Goal: Find specific page/section: Find specific page/section

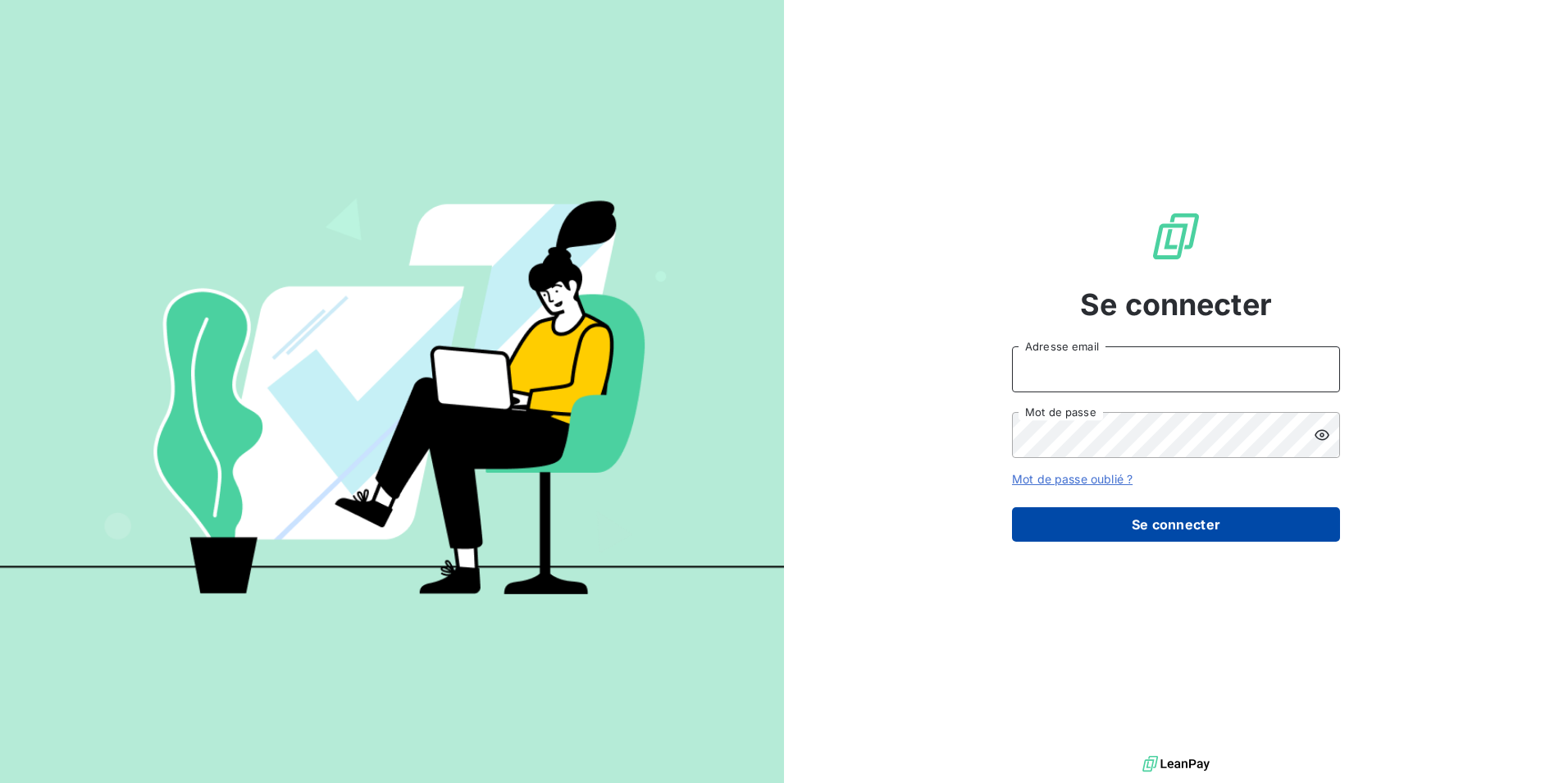
type input "virginiechaulet@groupebsl.com"
click at [1097, 508] on button "Se connecter" at bounding box center [1176, 524] width 328 height 34
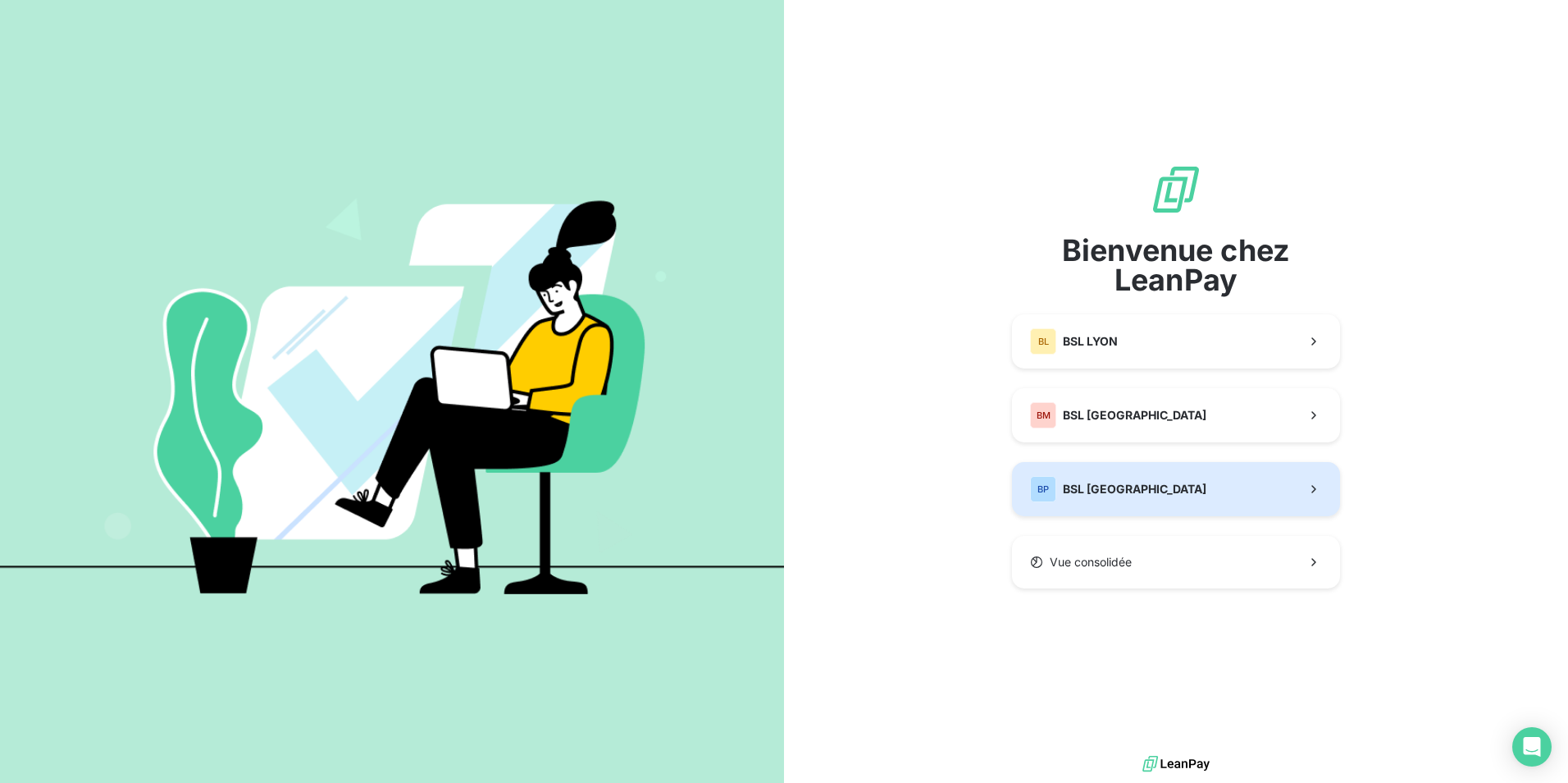
click at [1094, 480] on div "BP BSL PARIS" at bounding box center [1118, 489] width 176 height 27
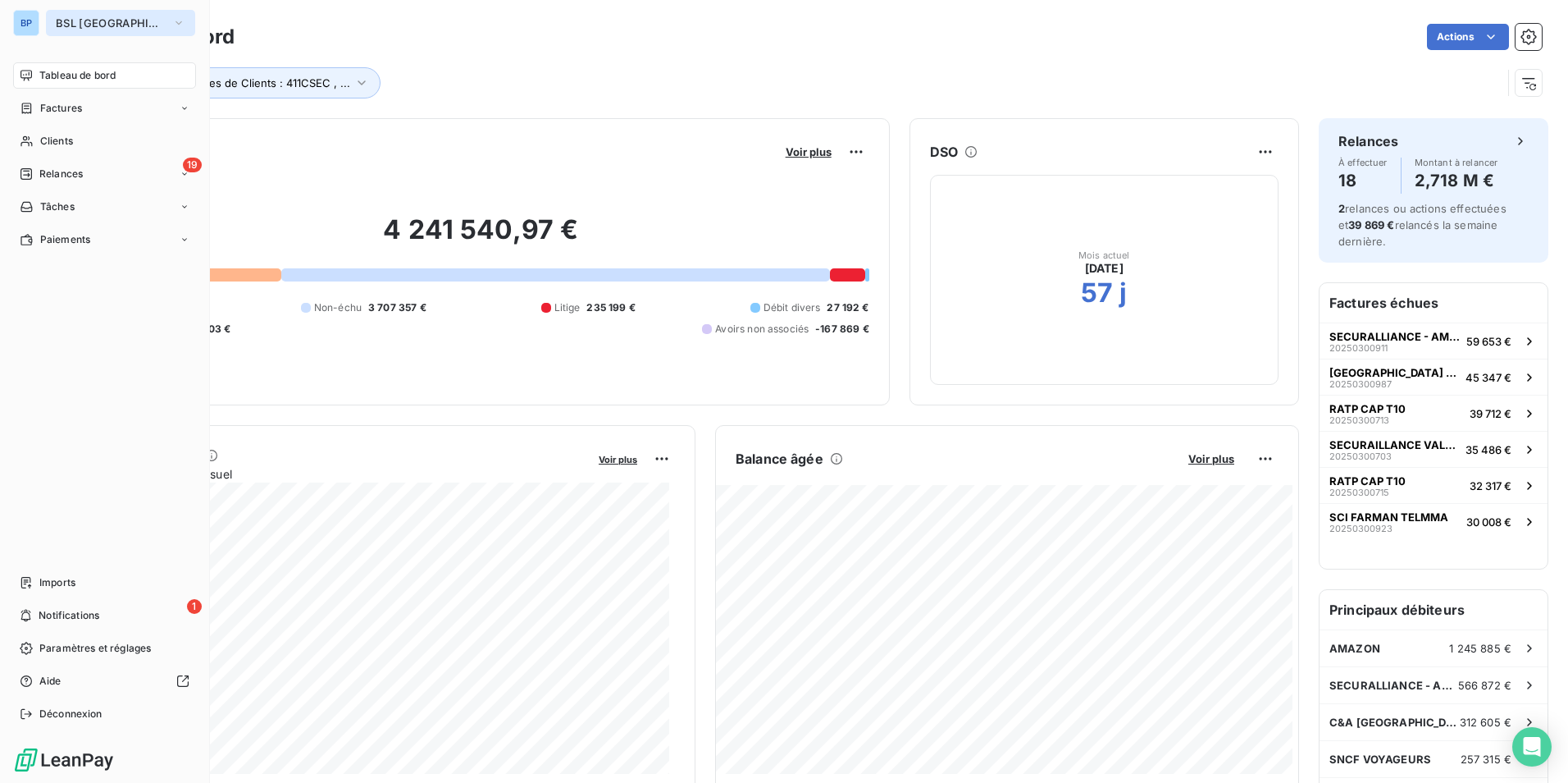
click at [116, 21] on button "BSL [GEOGRAPHIC_DATA]" at bounding box center [120, 23] width 150 height 27
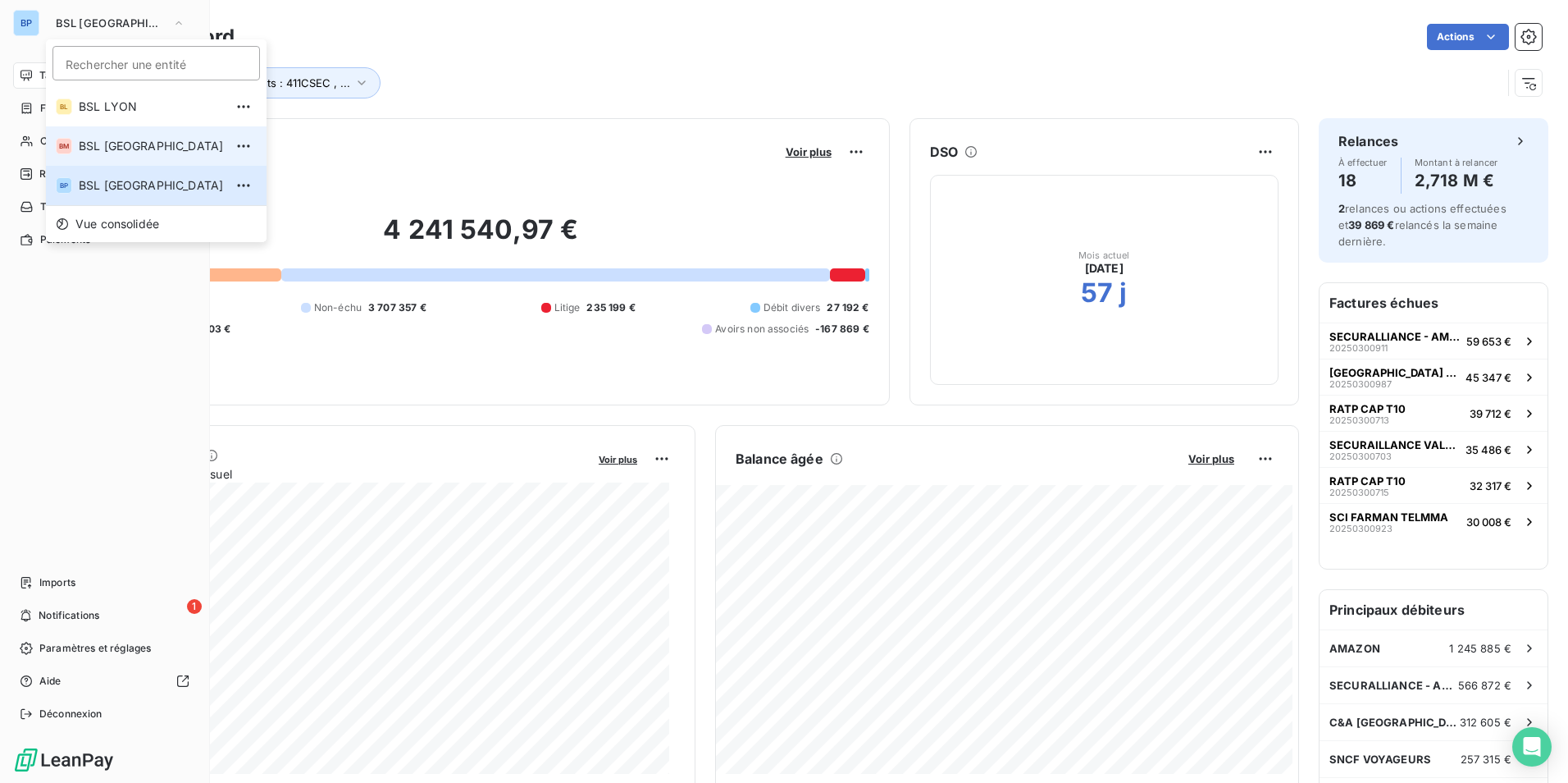
click at [120, 140] on span "BSL MARSEILLE" at bounding box center [151, 145] width 145 height 16
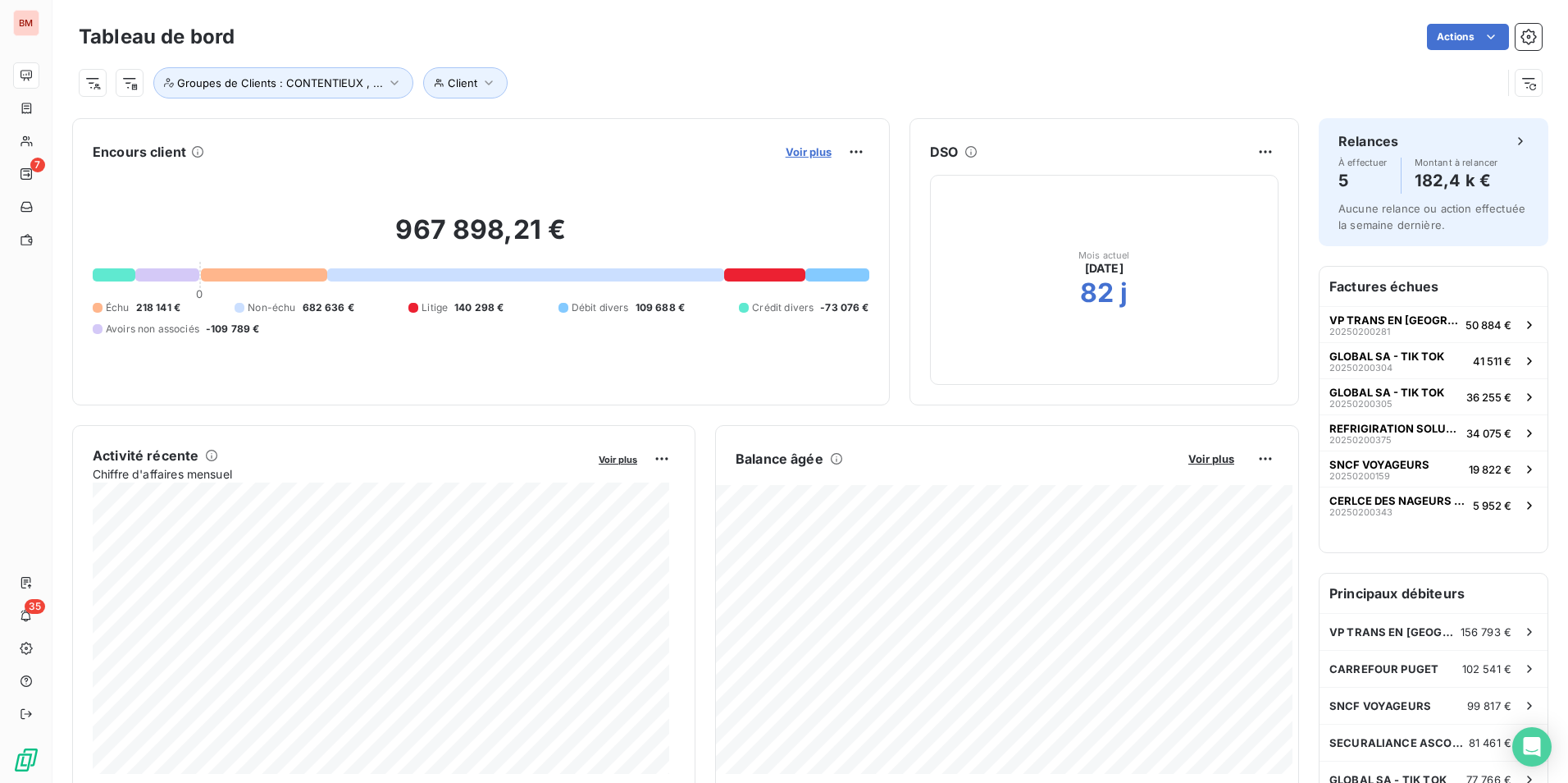
click at [797, 155] on span "Voir plus" at bounding box center [808, 152] width 45 height 13
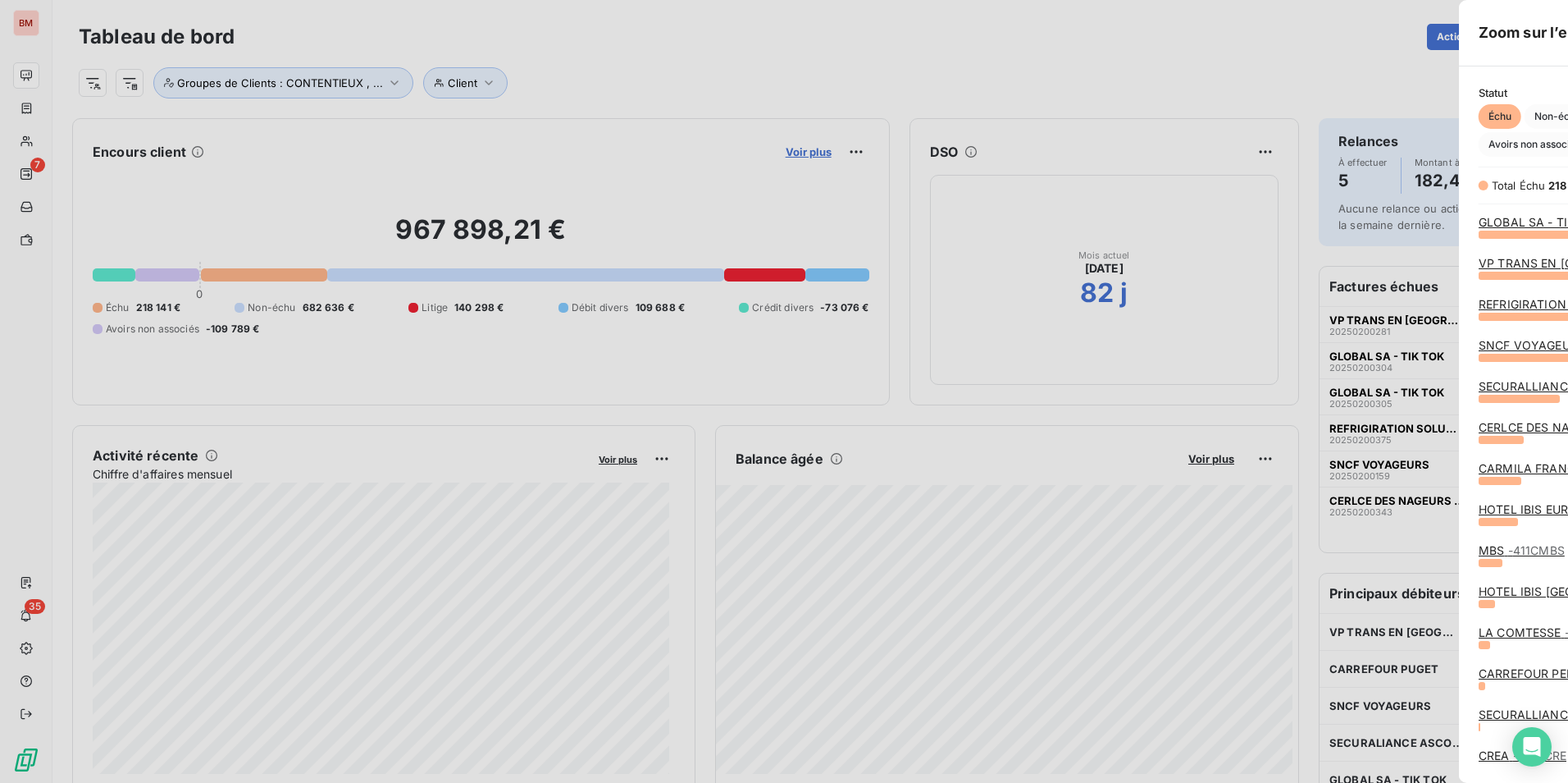
scroll to position [537, 618]
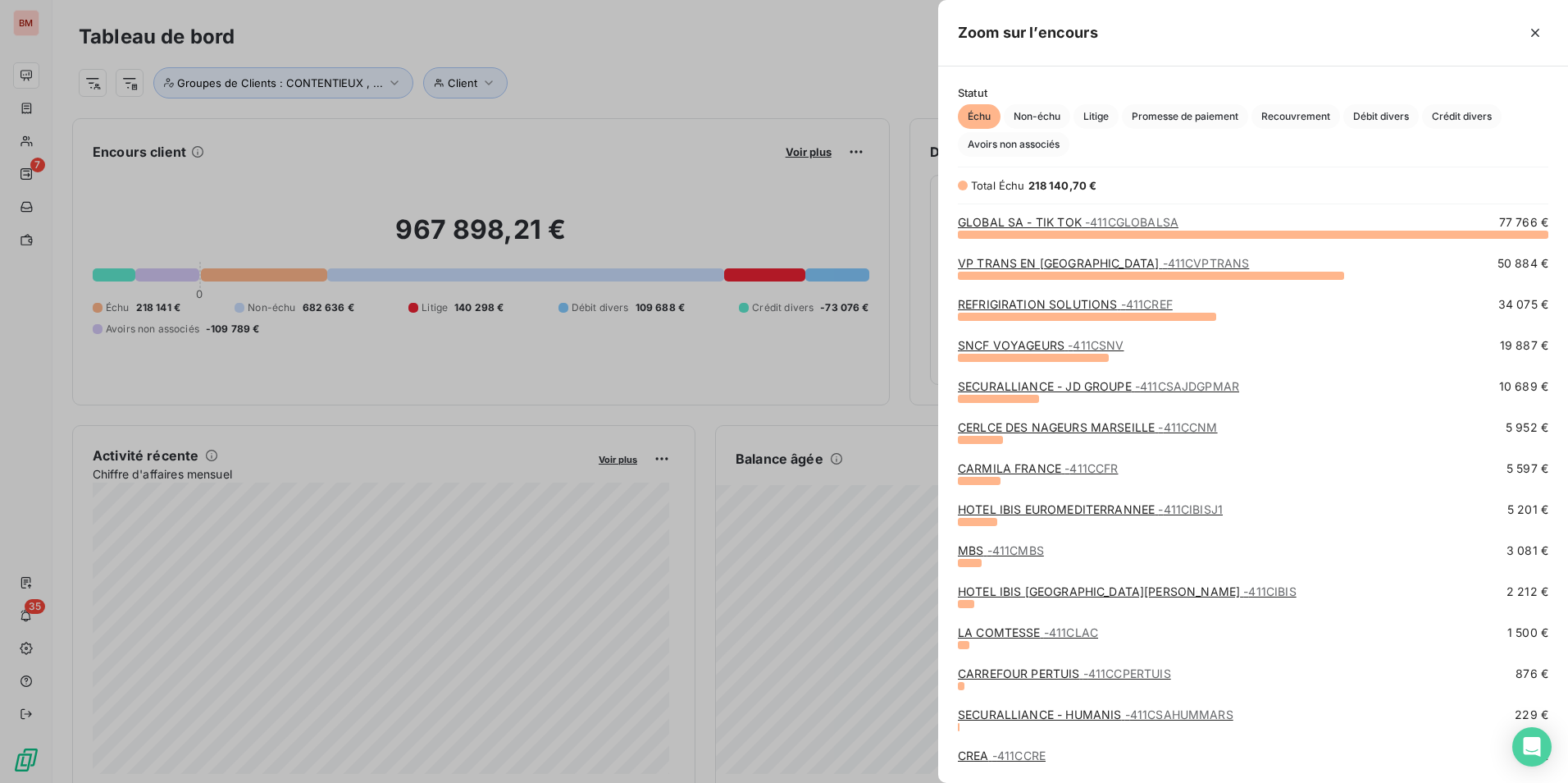
click at [31, 14] on div at bounding box center [784, 392] width 1568 height 783
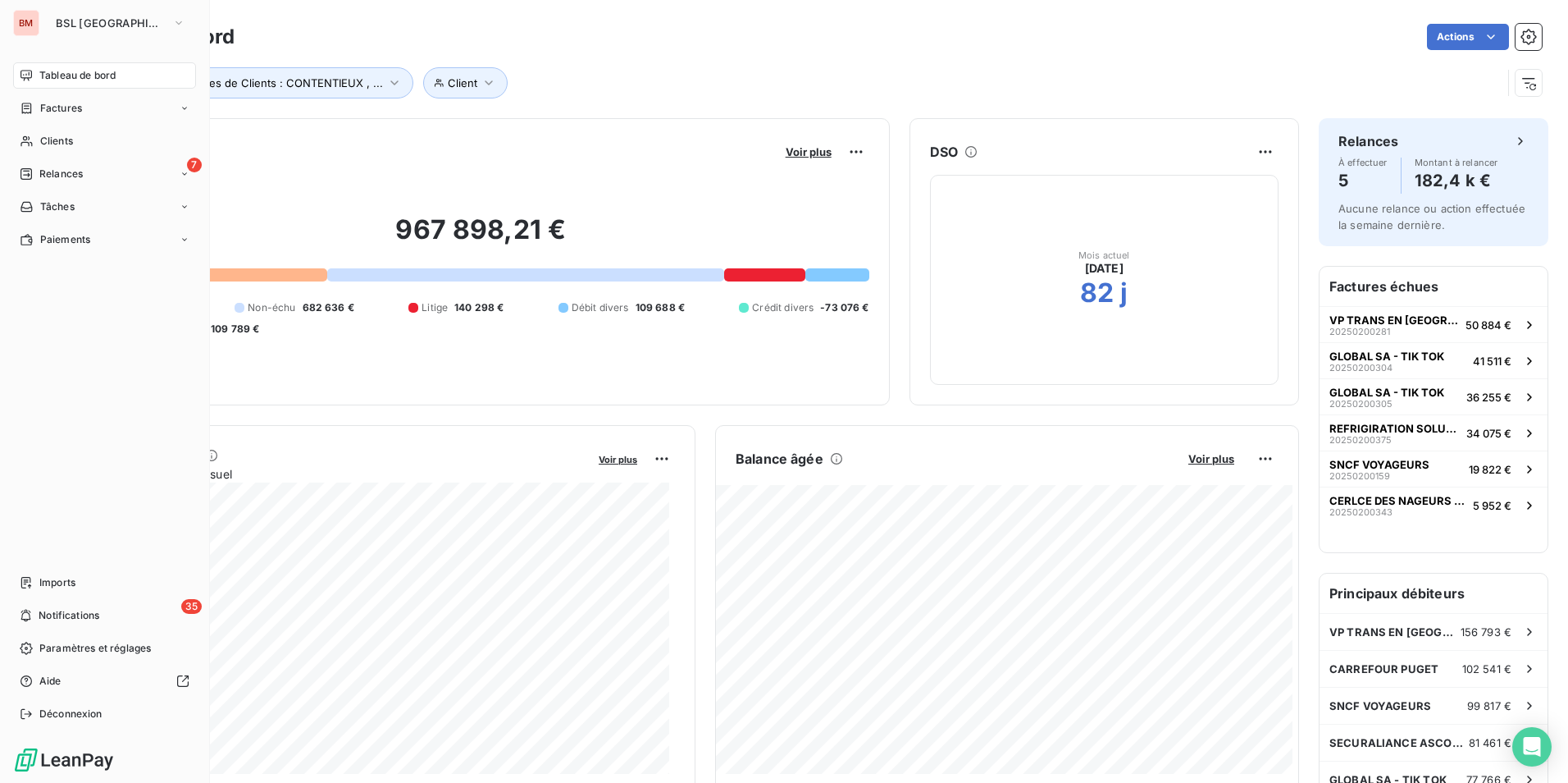
click at [28, 21] on div "BM" at bounding box center [27, 23] width 27 height 27
click at [139, 24] on span "BSL MARSEILLE" at bounding box center [111, 23] width 110 height 13
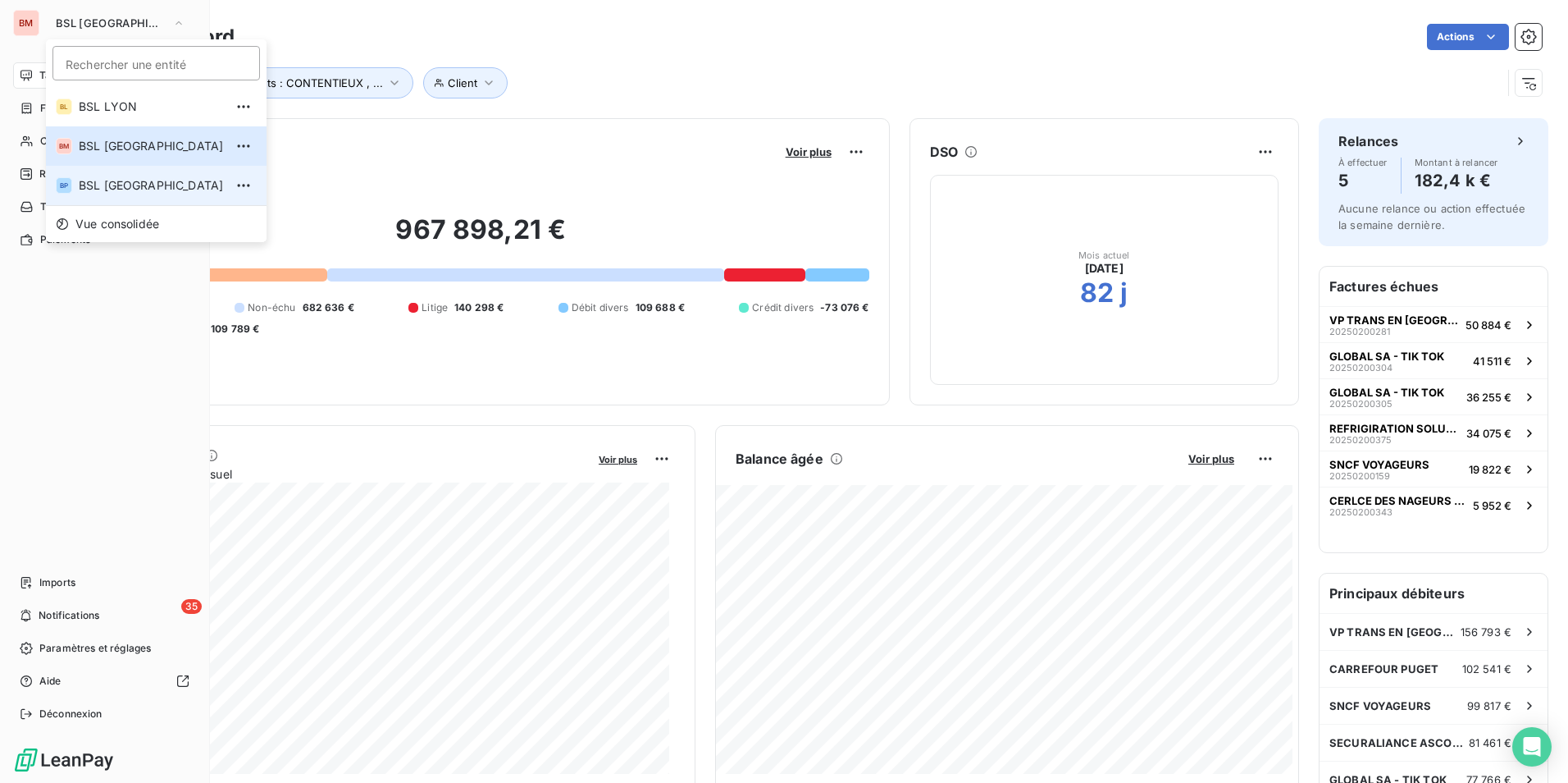
click at [147, 187] on span "BSL [GEOGRAPHIC_DATA]" at bounding box center [151, 185] width 145 height 16
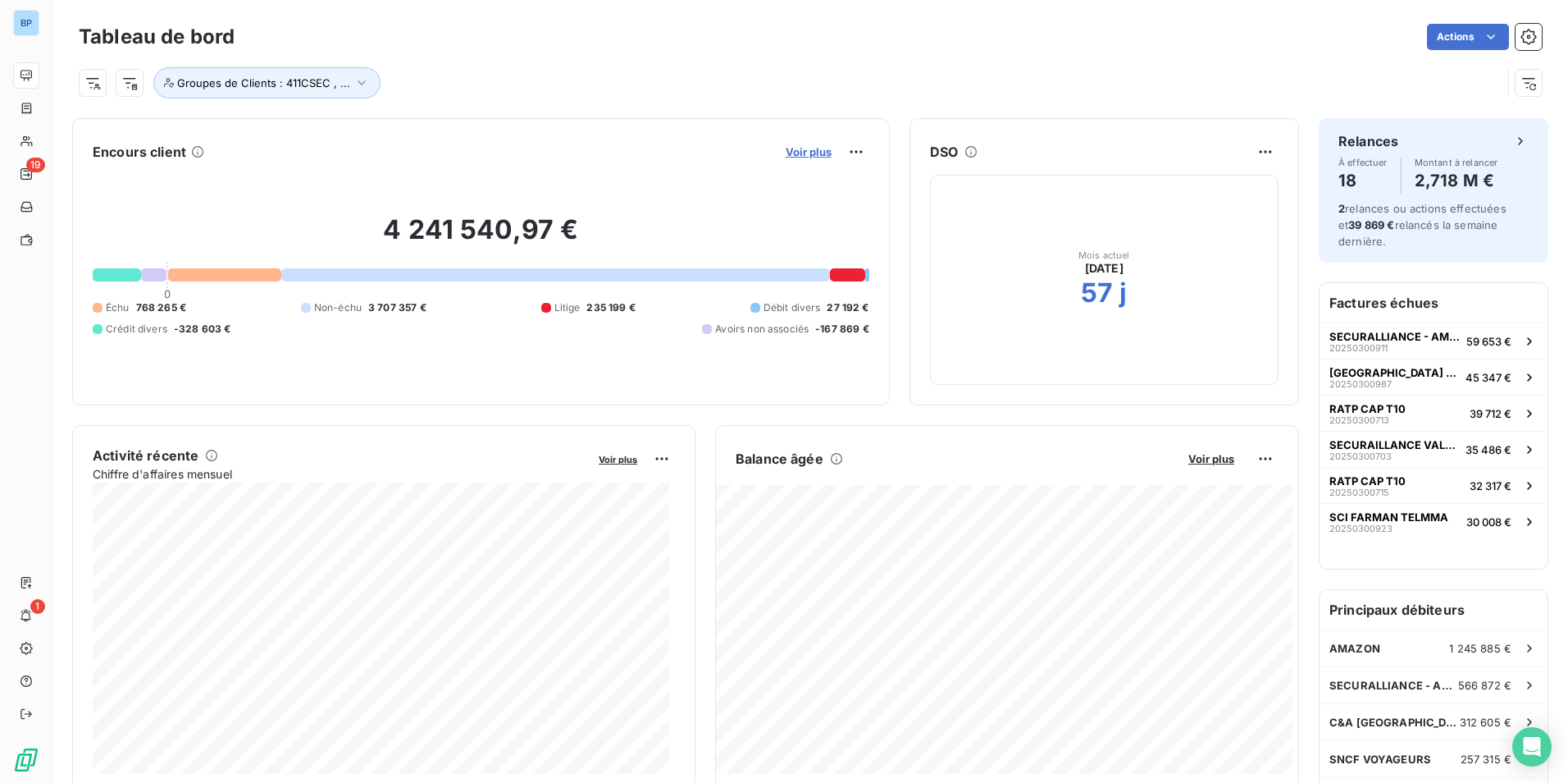
drag, startPoint x: 813, startPoint y: 152, endPoint x: 802, endPoint y: 153, distance: 11.0
click at [802, 153] on span "Voir plus" at bounding box center [808, 152] width 45 height 13
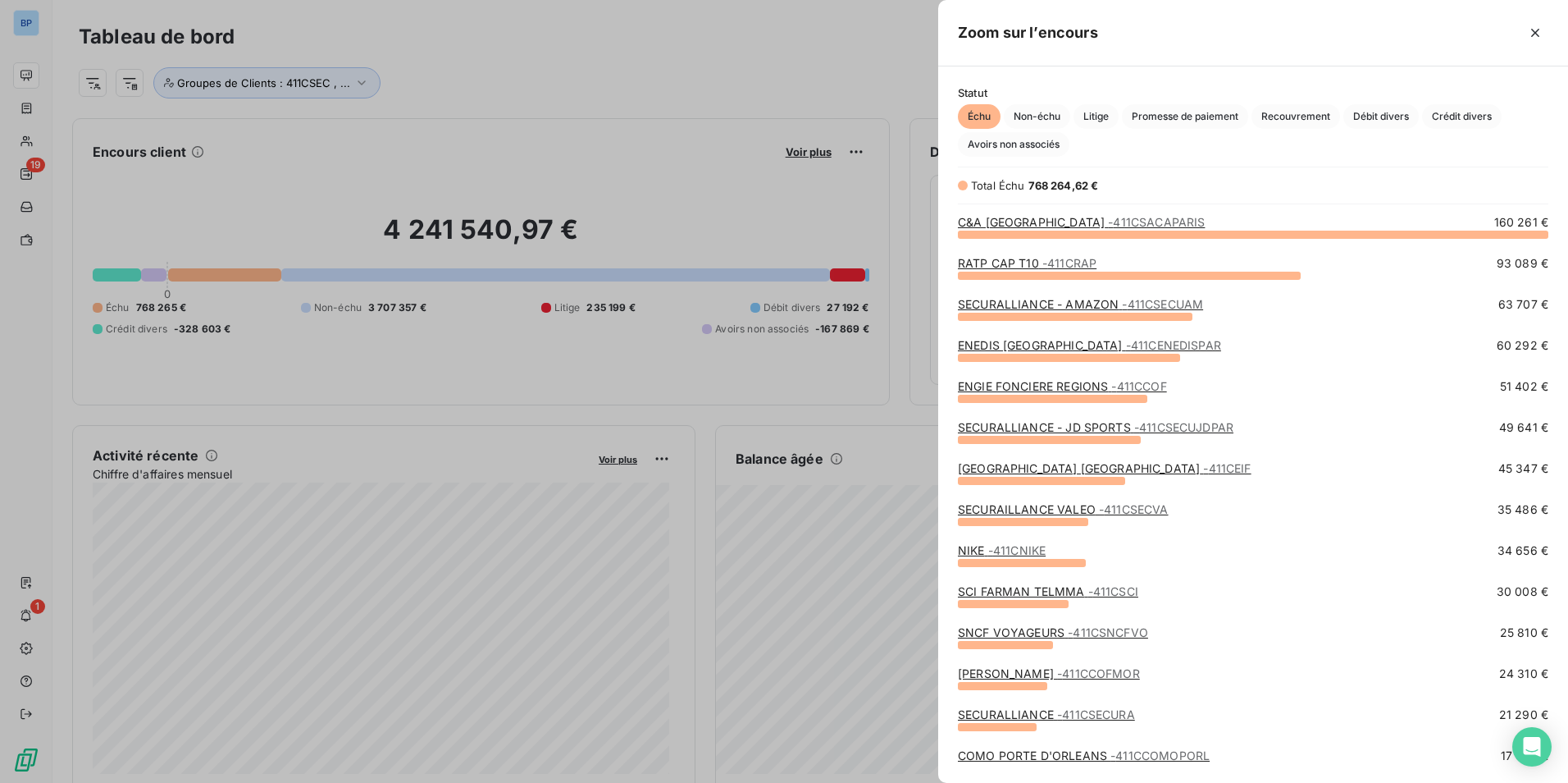
click at [32, 24] on div at bounding box center [784, 392] width 1568 height 783
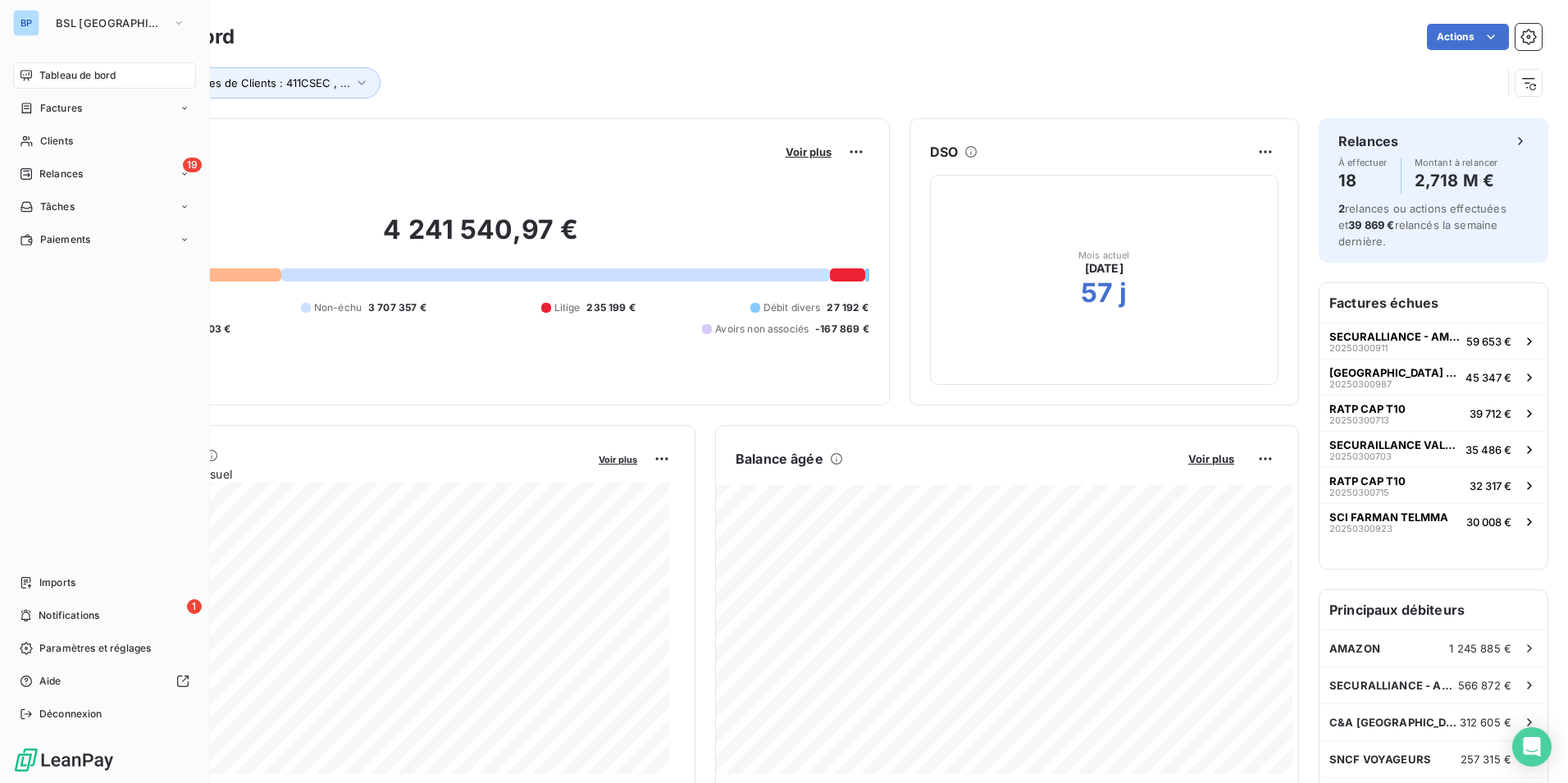
click at [37, 25] on div "BP" at bounding box center [27, 23] width 27 height 27
click at [117, 24] on button "BSL [GEOGRAPHIC_DATA]" at bounding box center [120, 23] width 150 height 27
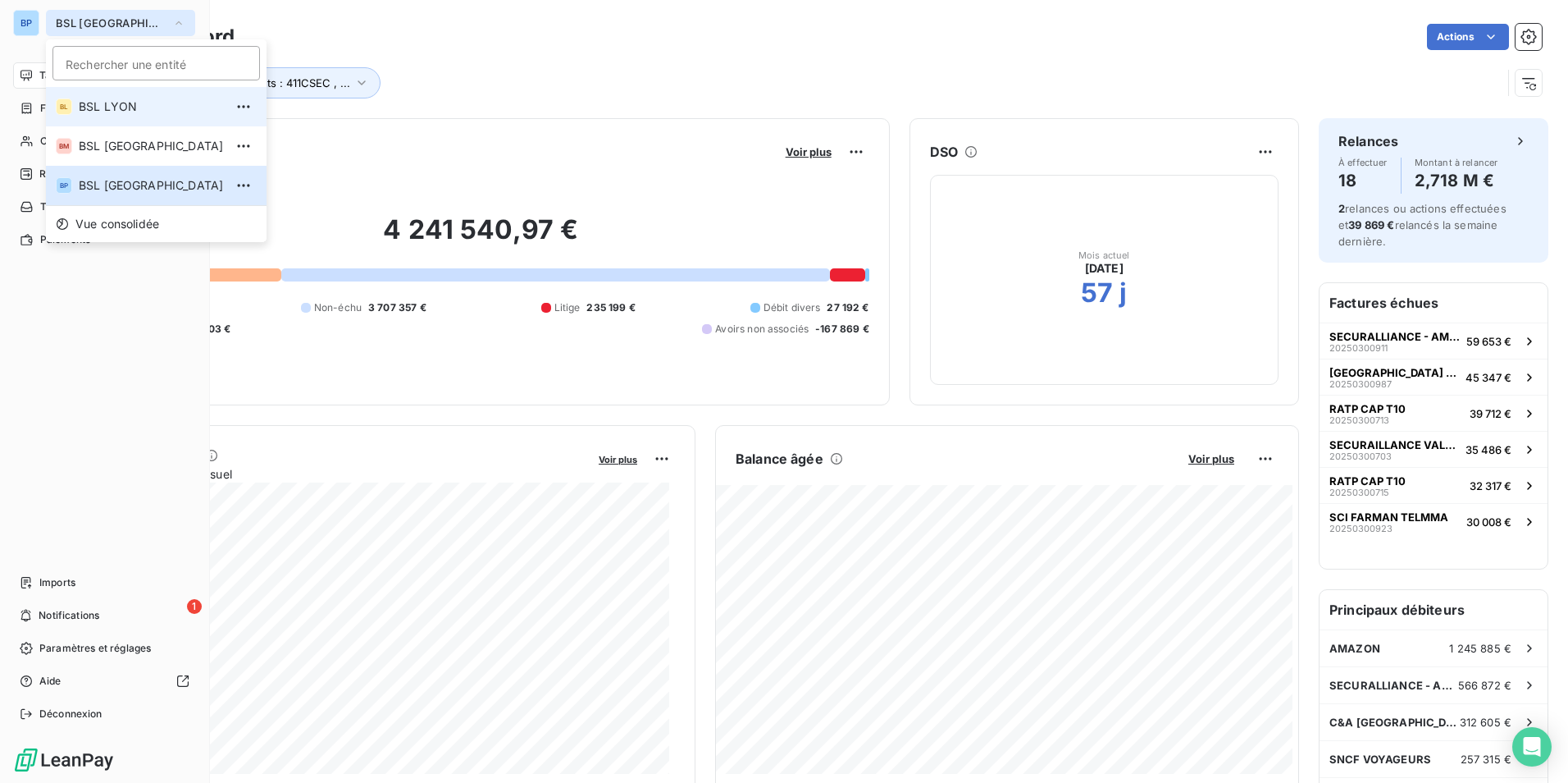
click at [106, 106] on span "BSL LYON" at bounding box center [151, 106] width 145 height 16
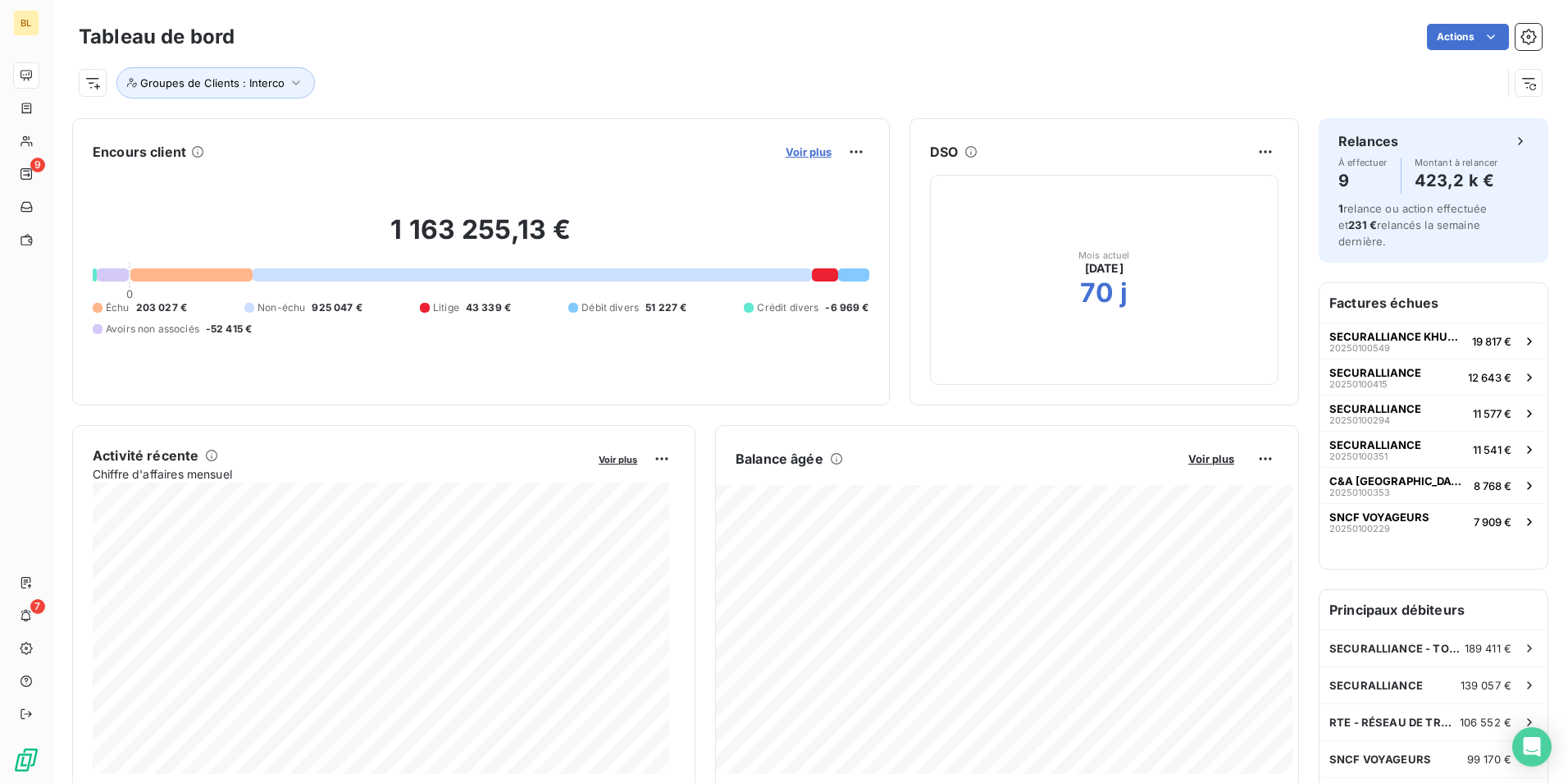
click at [805, 149] on span "Voir plus" at bounding box center [808, 152] width 45 height 13
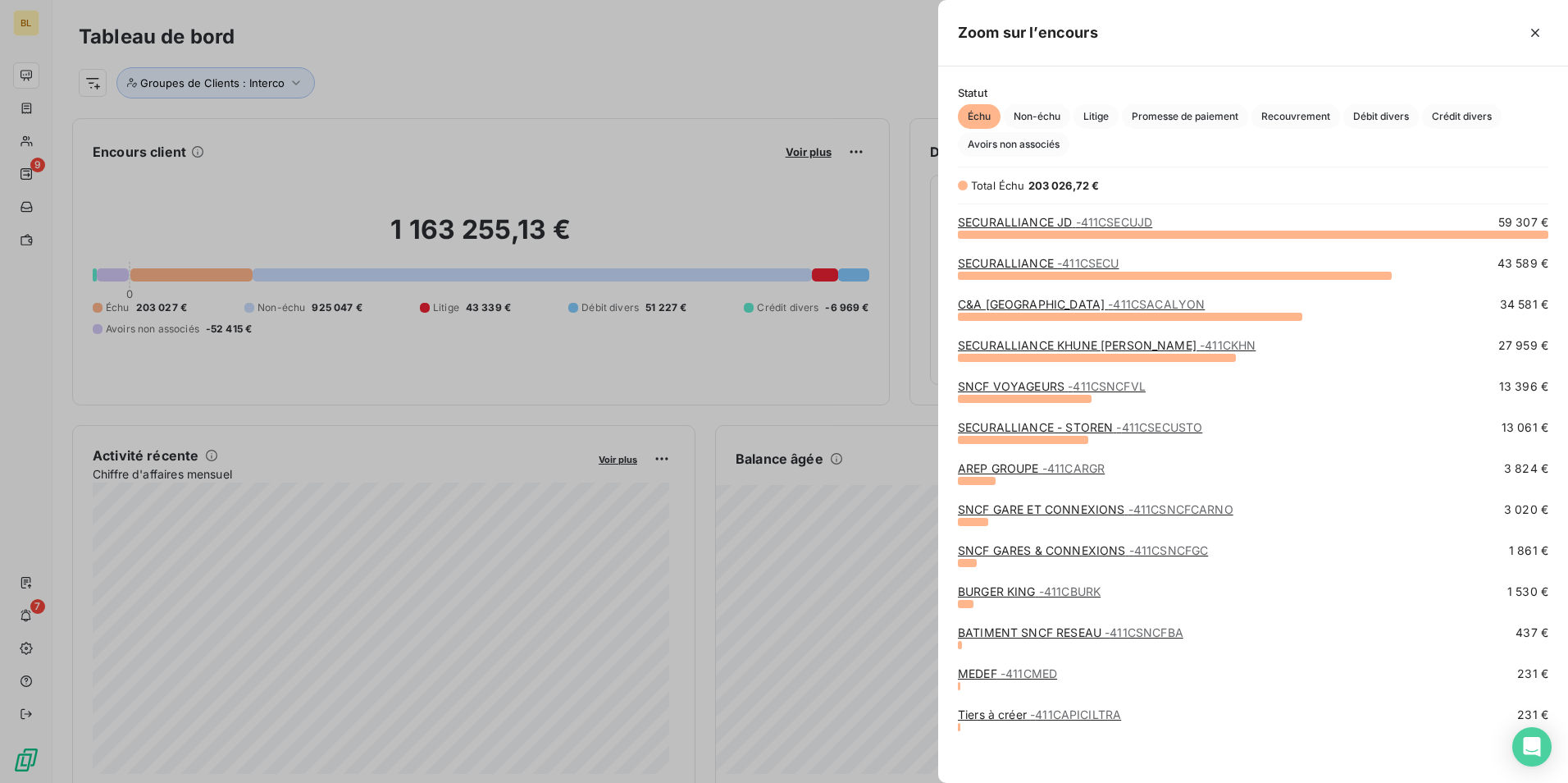
click at [35, 22] on div at bounding box center [784, 392] width 1568 height 783
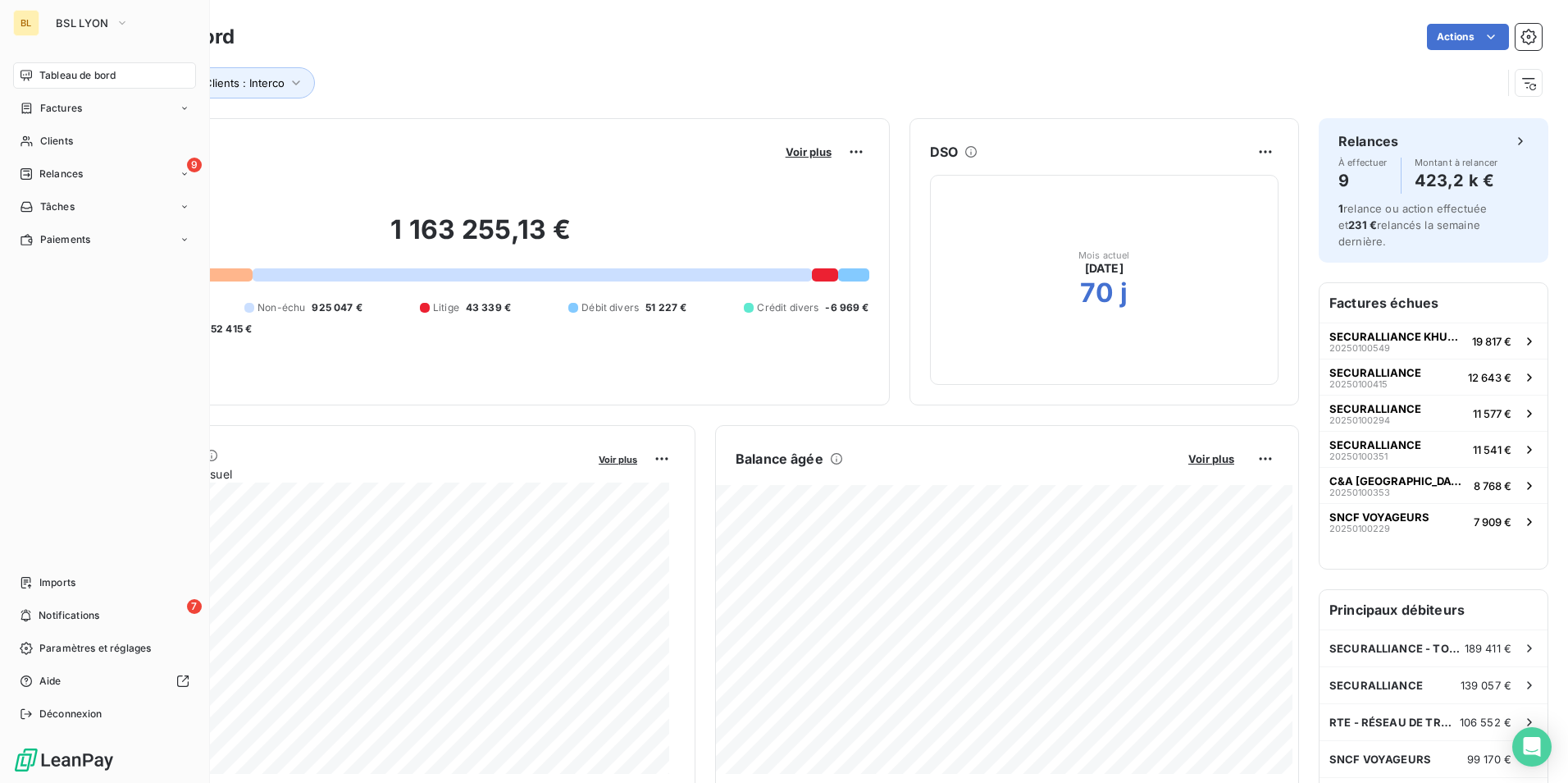
click at [27, 27] on div "BL" at bounding box center [27, 23] width 27 height 27
click at [112, 11] on button "BSL LYON" at bounding box center [92, 23] width 93 height 27
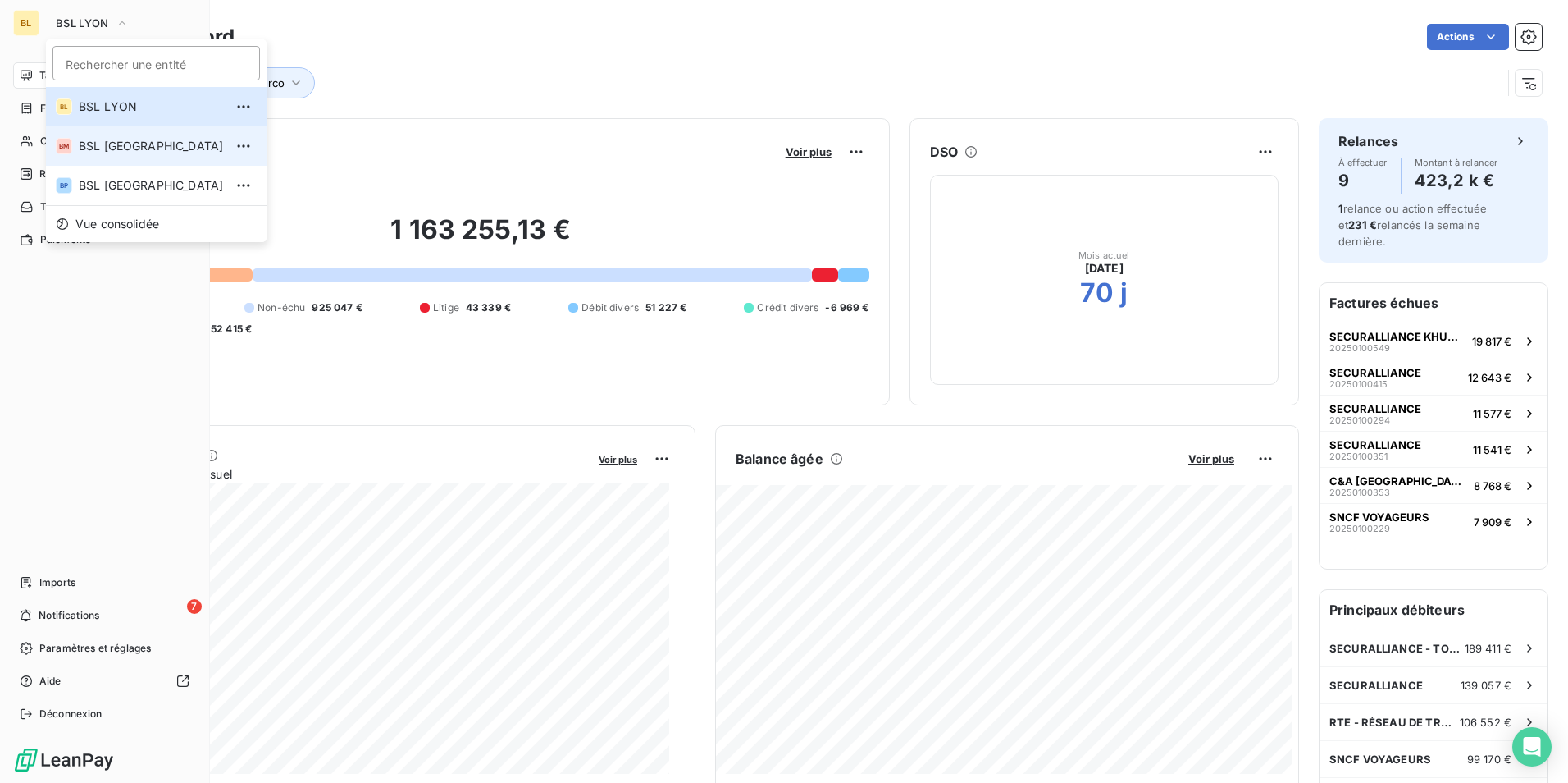
click at [127, 137] on li "BM BSL MARSEILLE" at bounding box center [155, 146] width 221 height 40
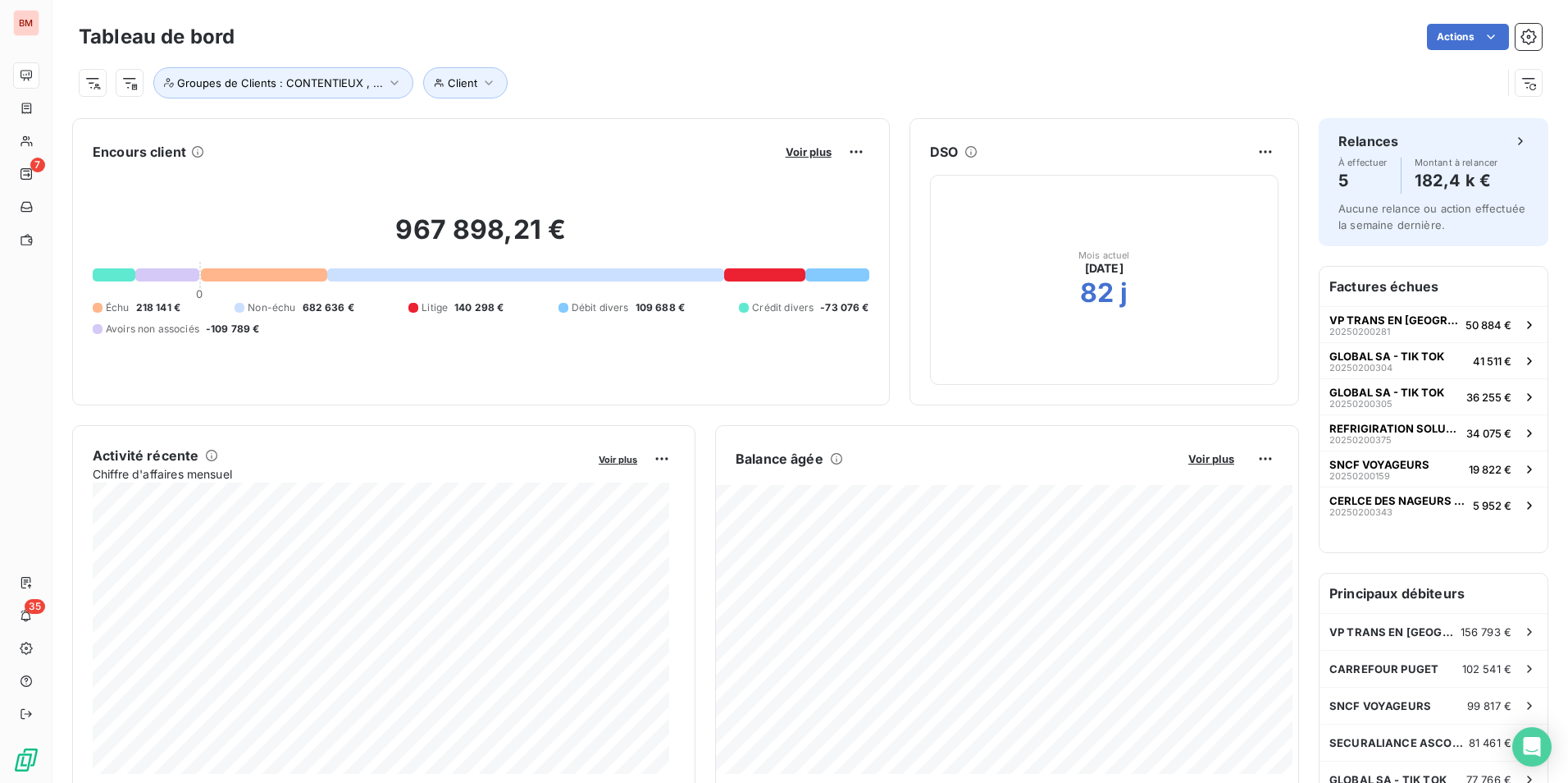
click at [802, 160] on div "Voir plus" at bounding box center [824, 152] width 88 height 27
click at [802, 155] on span "Voir plus" at bounding box center [808, 152] width 45 height 13
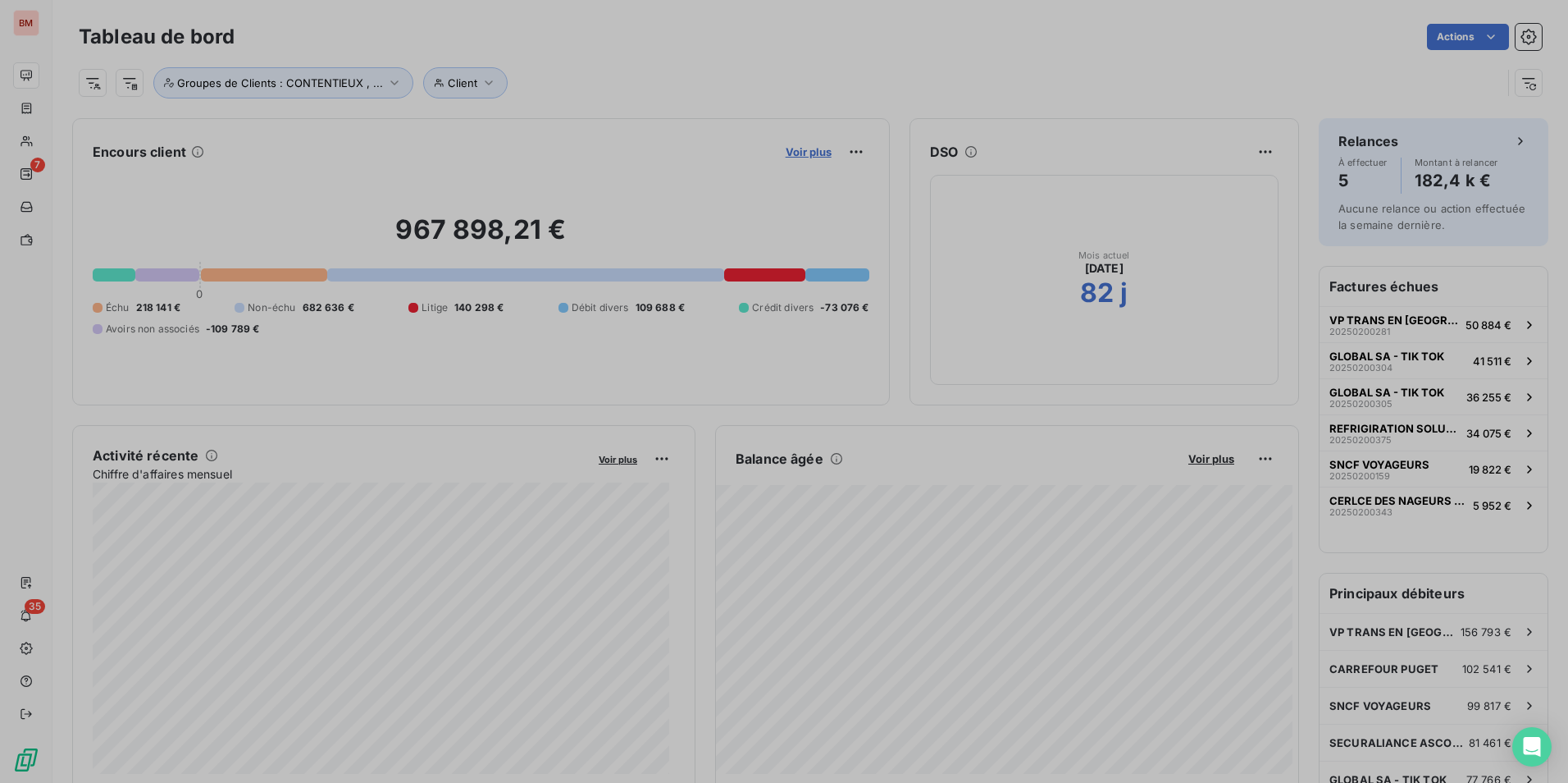
scroll to position [771, 618]
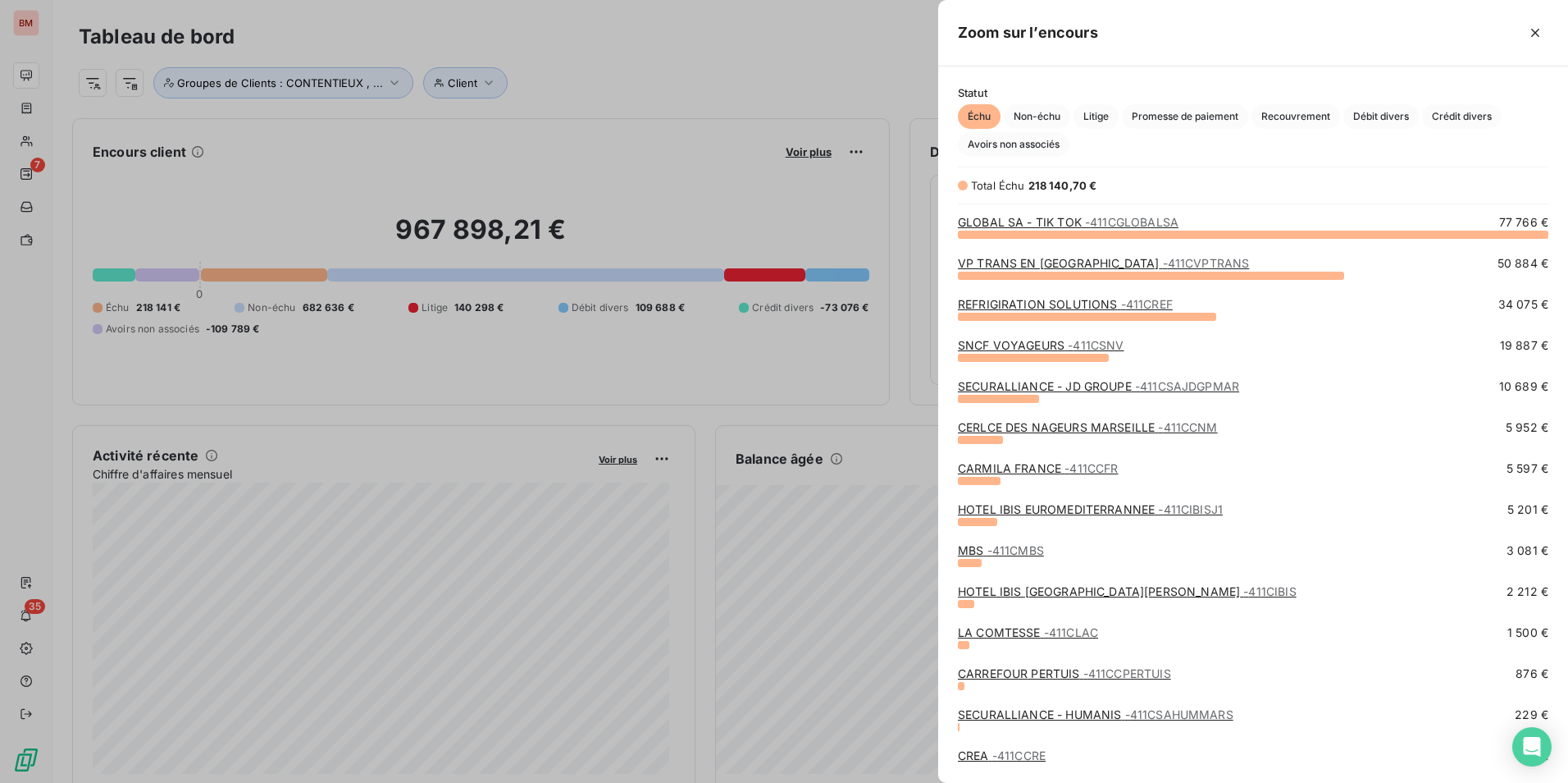
click at [38, 27] on div at bounding box center [784, 392] width 1568 height 783
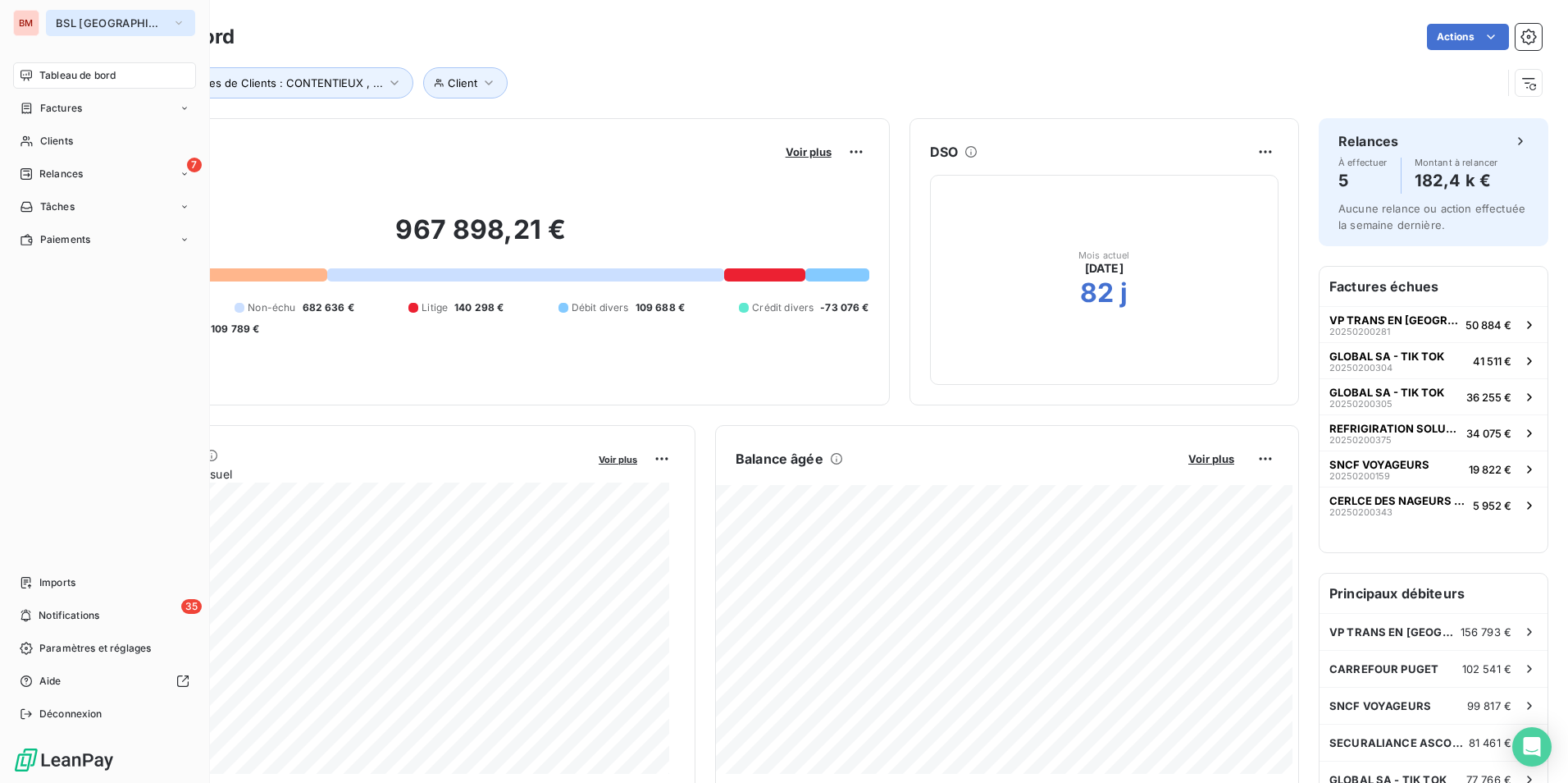
click at [146, 27] on button "BSL MARSEILLE" at bounding box center [120, 23] width 150 height 27
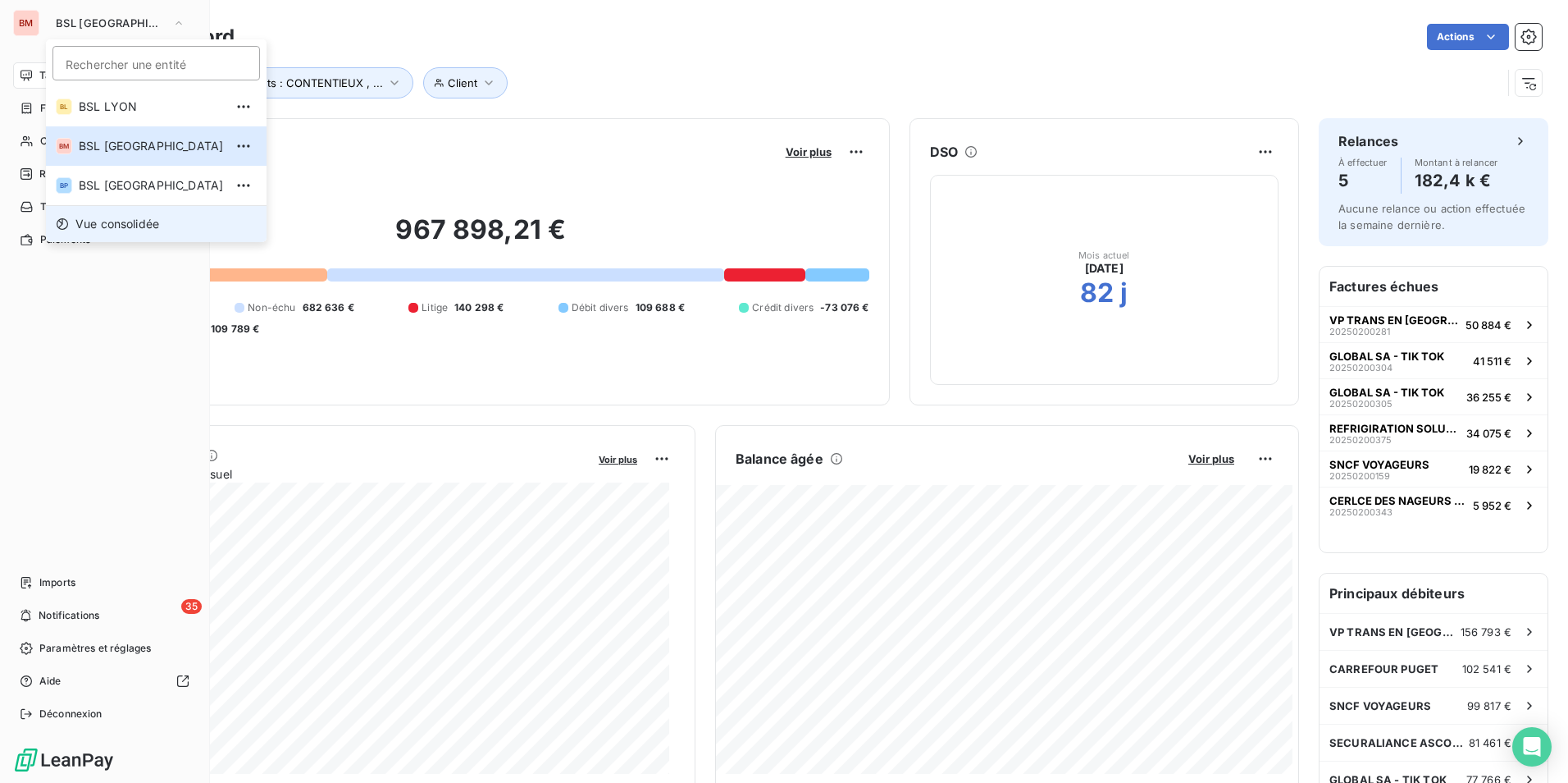
click at [143, 220] on span "Vue consolidée" at bounding box center [117, 224] width 83 height 16
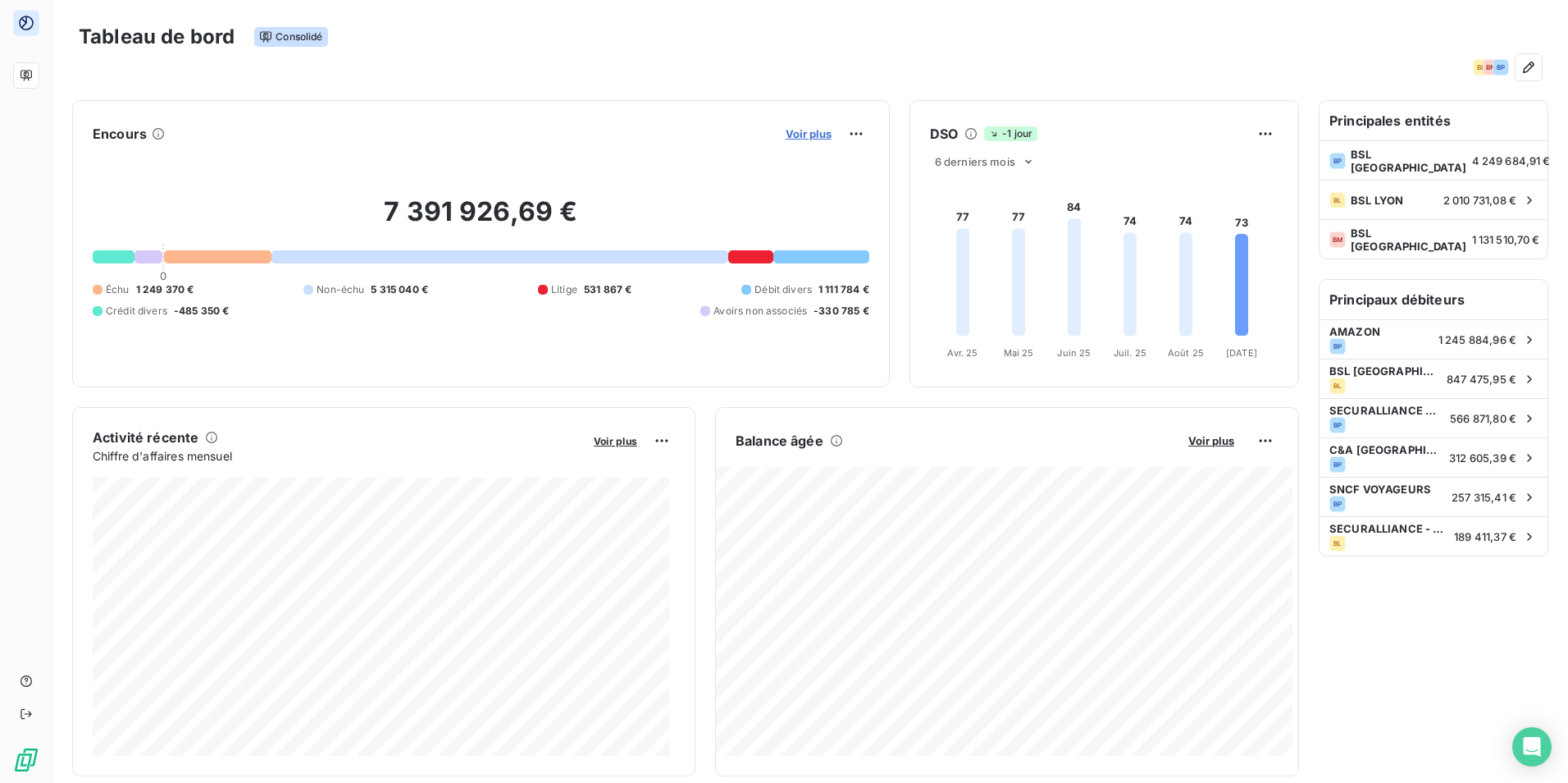
click at [788, 129] on span "Voir plus" at bounding box center [808, 134] width 45 height 13
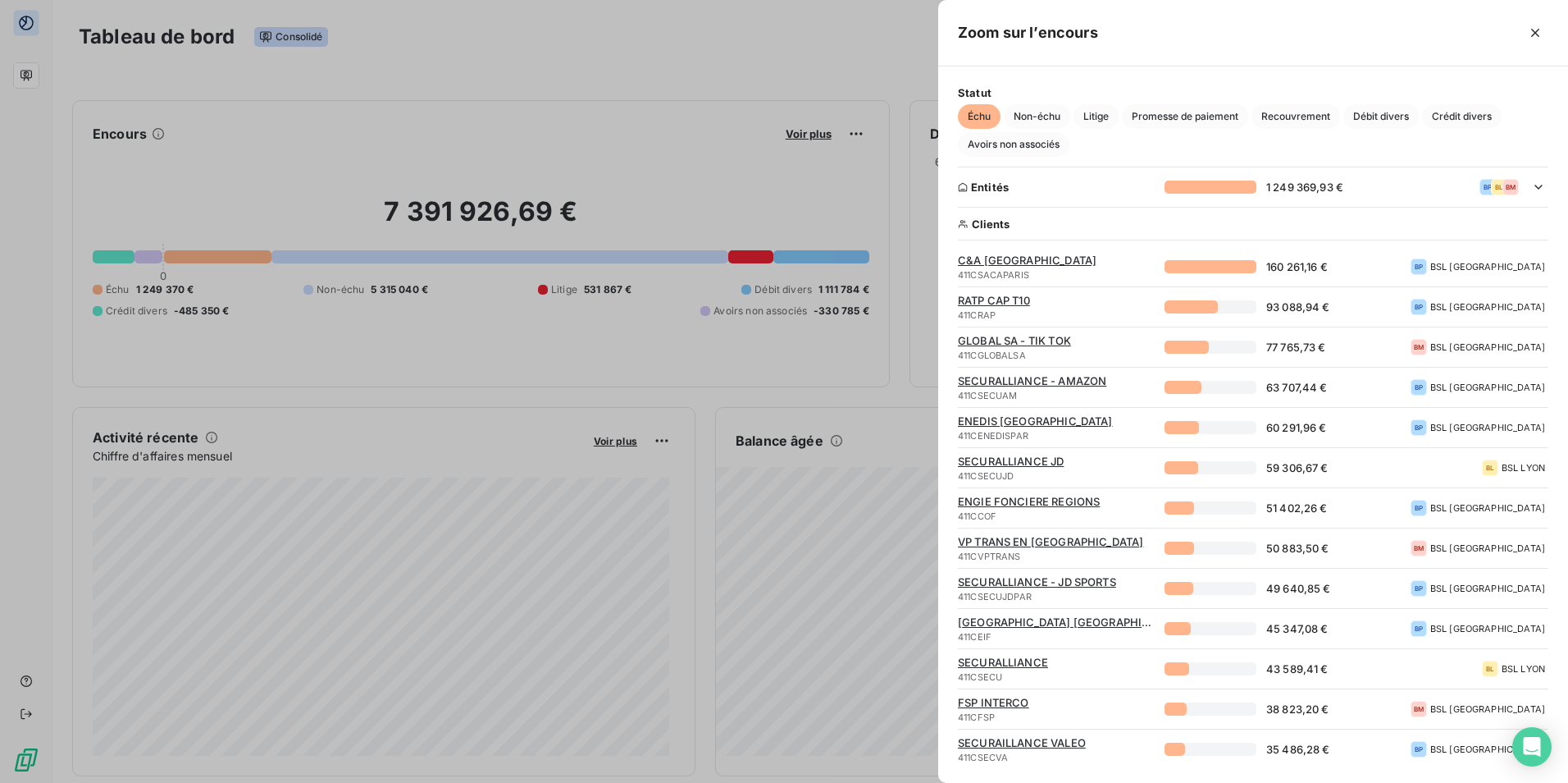
click at [973, 261] on span "C&A PARIS" at bounding box center [1056, 260] width 197 height 13
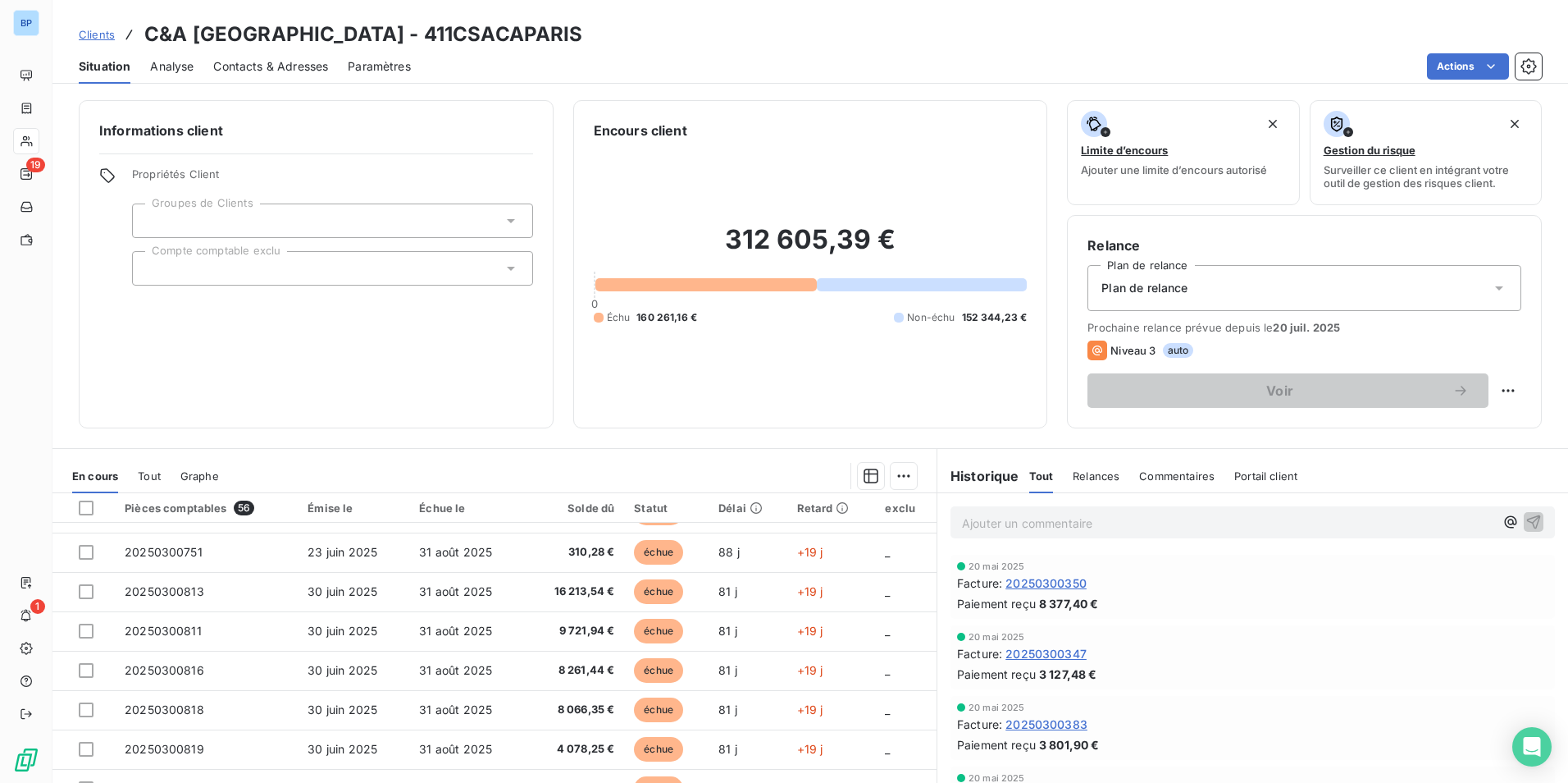
scroll to position [76, 0]
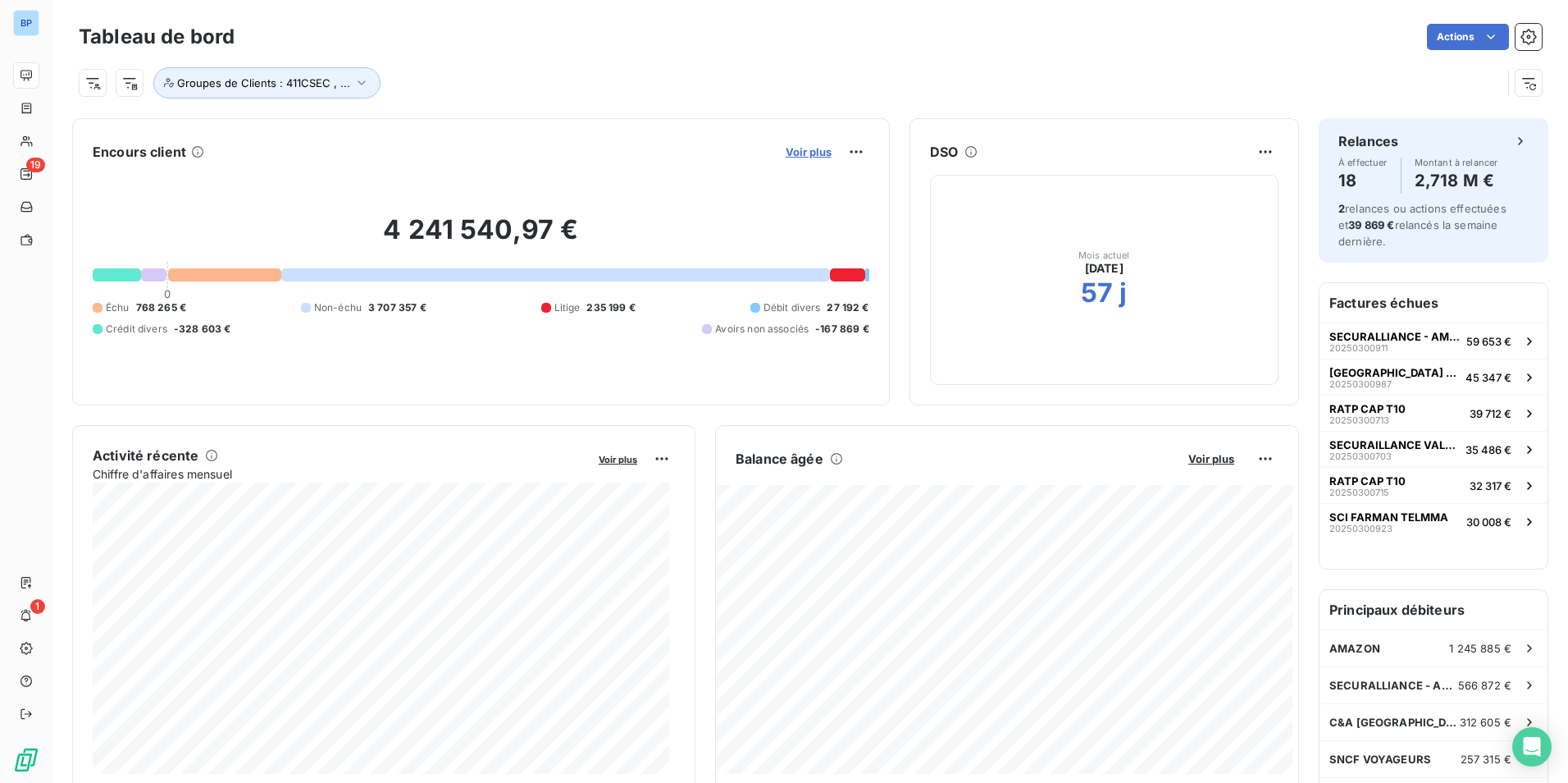
click at [785, 151] on span "Voir plus" at bounding box center [808, 152] width 45 height 13
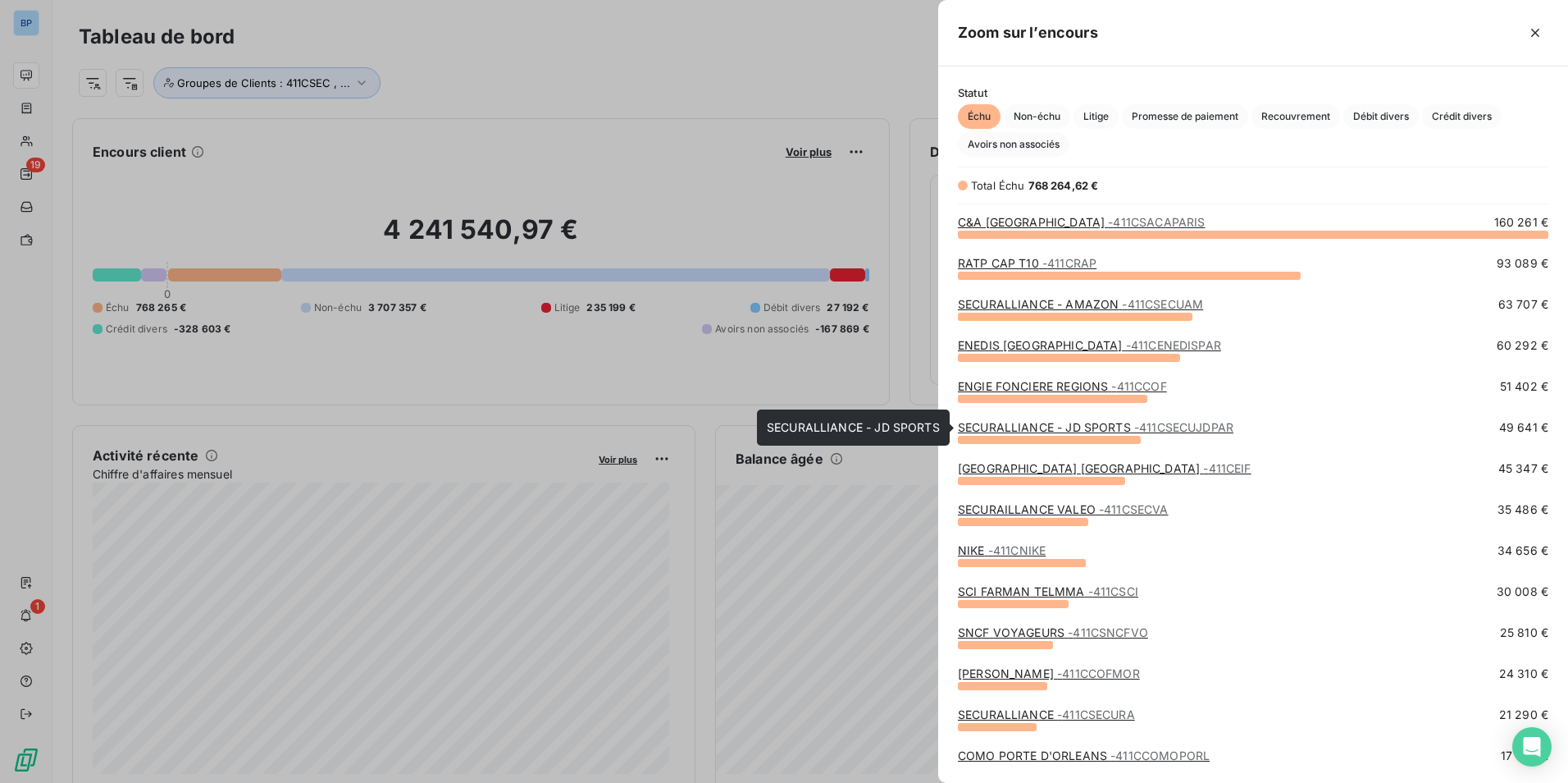
click at [1112, 424] on link "SECURALLIANCE - JD SPORTS - 411CSECUJDPAR" at bounding box center [1095, 427] width 276 height 14
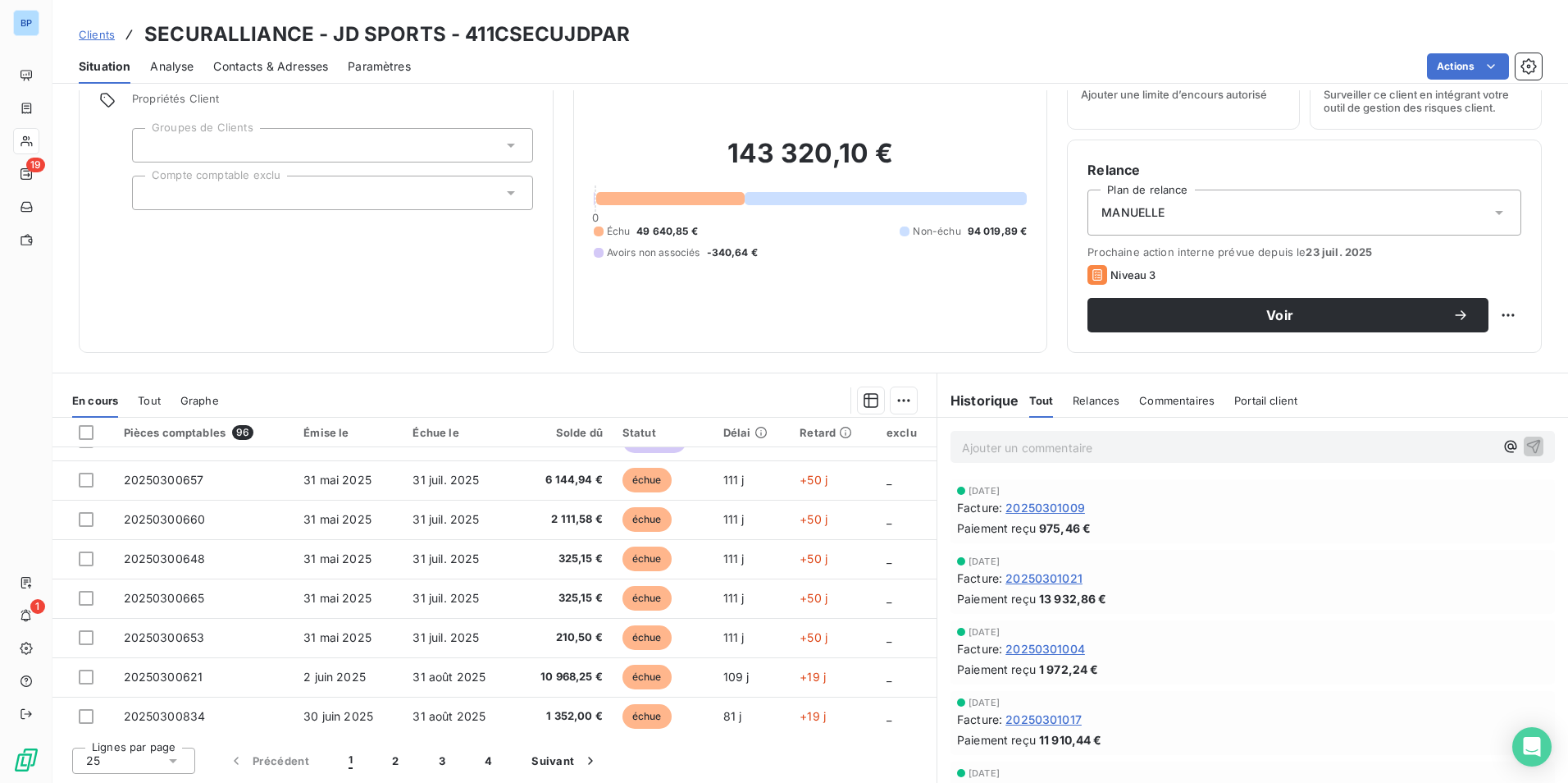
scroll to position [699, 0]
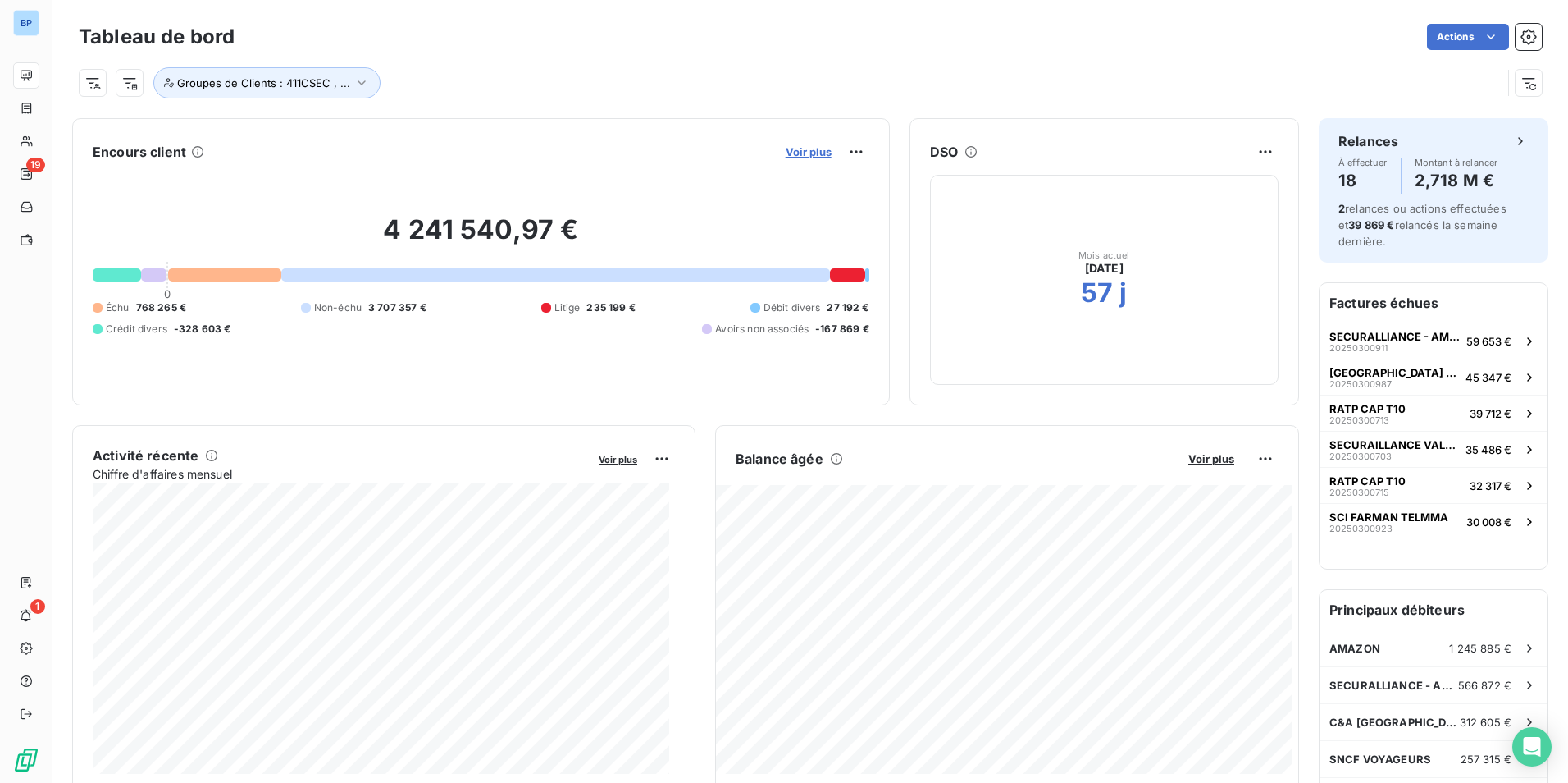
click at [786, 150] on span "Voir plus" at bounding box center [808, 152] width 45 height 13
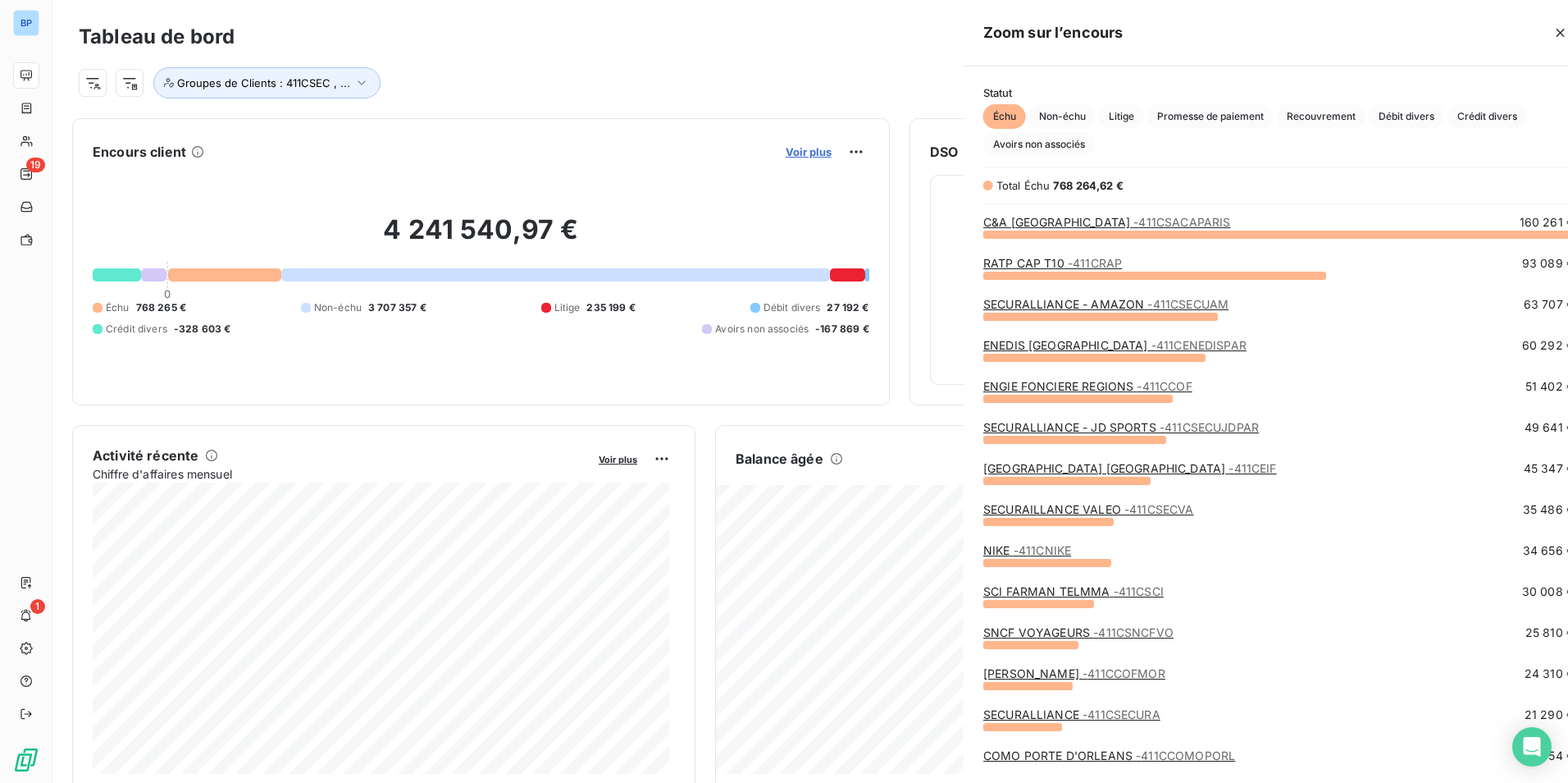
scroll to position [771, 618]
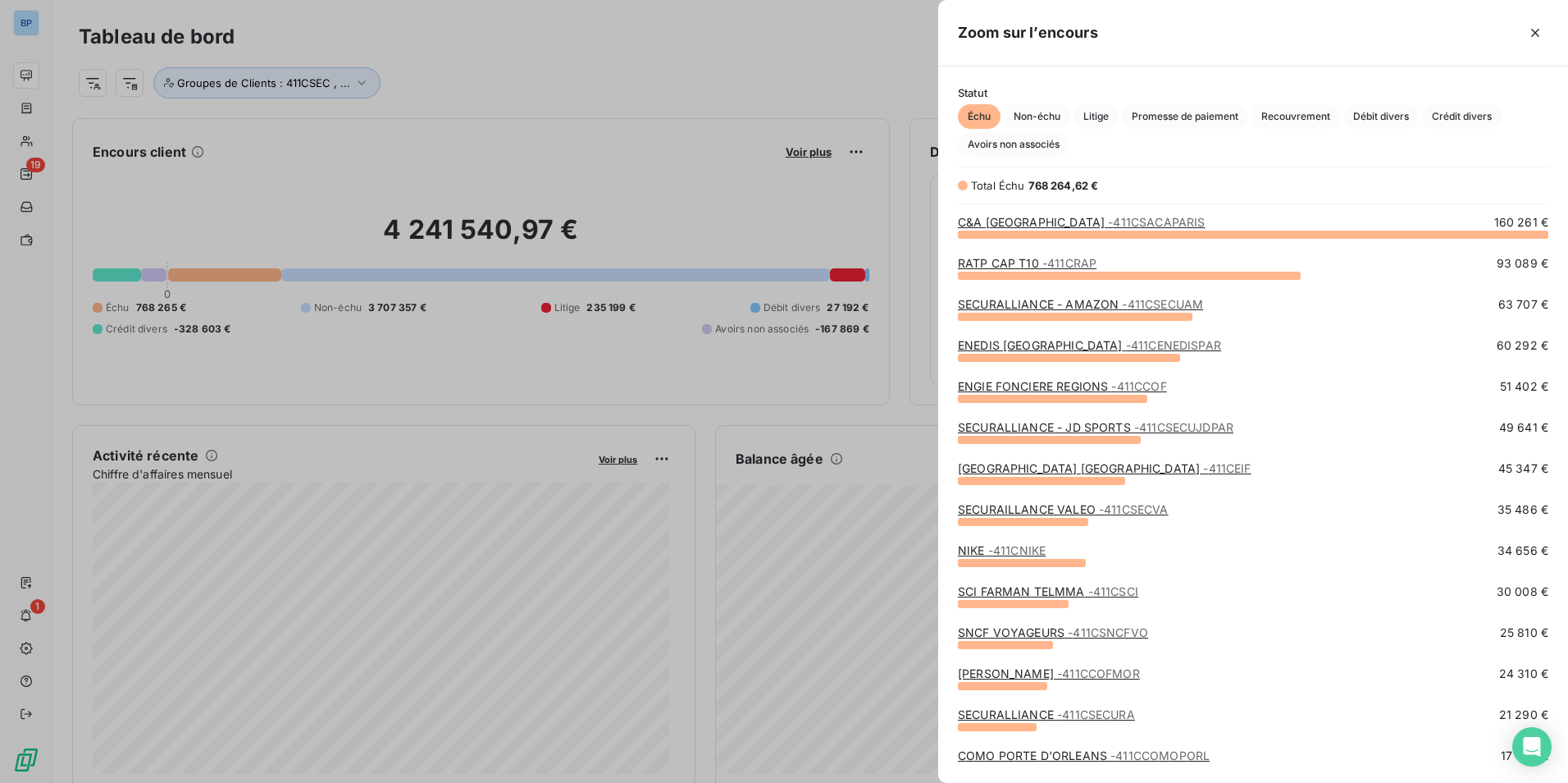
click at [1050, 310] on link "SECURALLIANCE - AMAZON - 411CSECUAM" at bounding box center [1080, 303] width 245 height 14
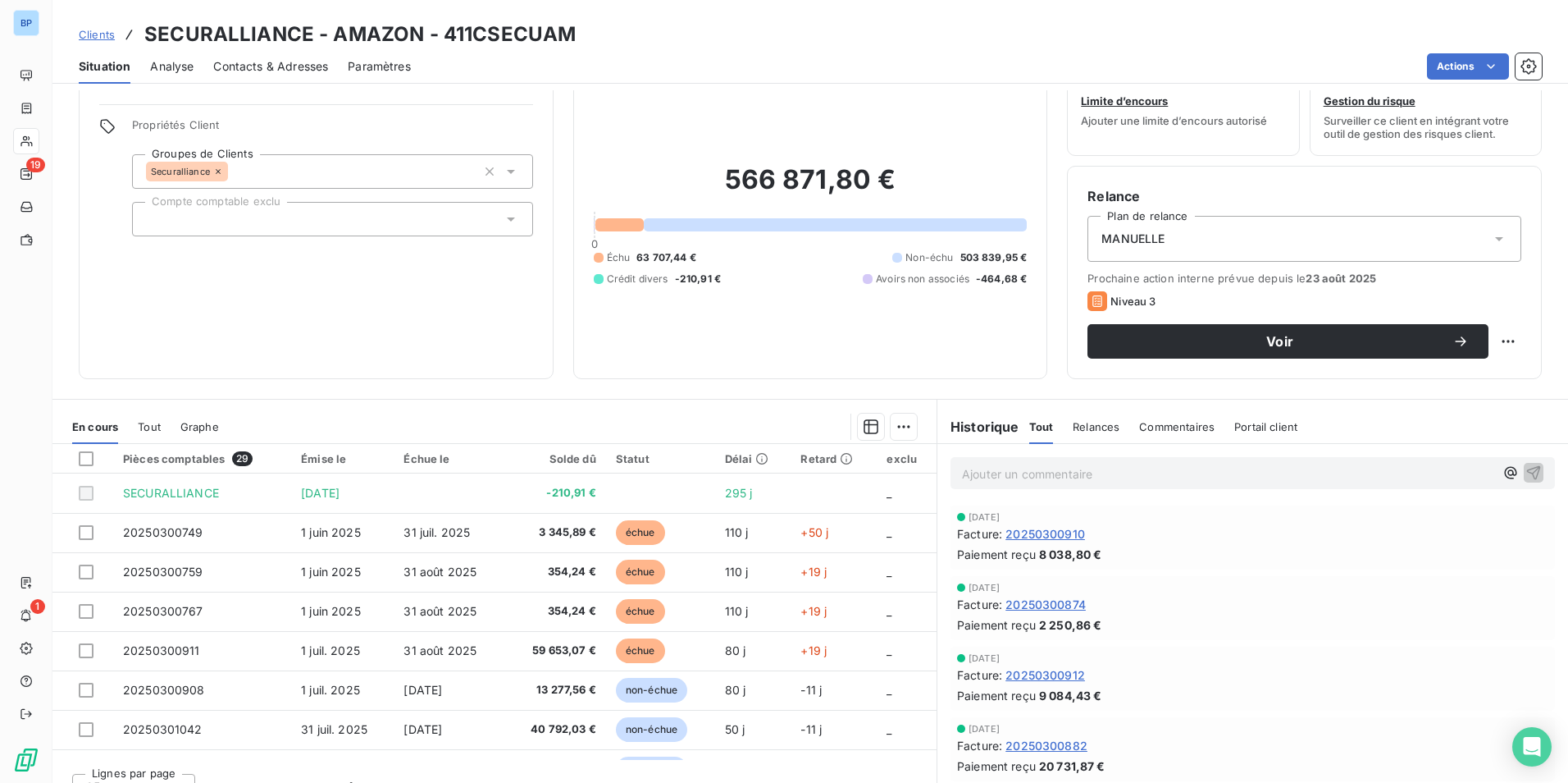
scroll to position [76, 0]
